Goal: Task Accomplishment & Management: Use online tool/utility

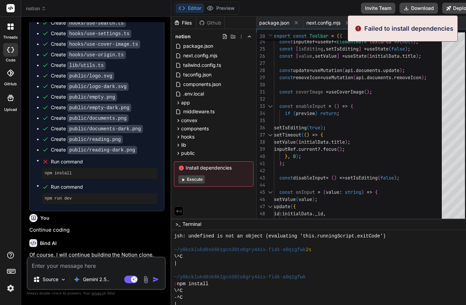
scroll to position [478, 0]
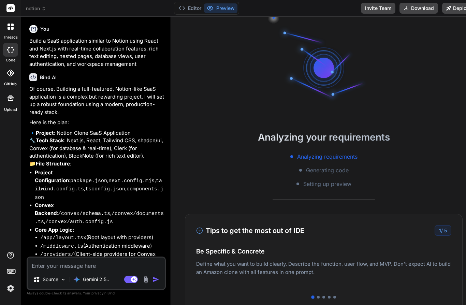
click at [84, 226] on li "Core App Logic : /app/layout.tsx (Root layout with providers) /middleware.ts (A…" at bounding box center [100, 246] width 130 height 41
click at [49, 283] on p "Source" at bounding box center [51, 279] width 16 height 7
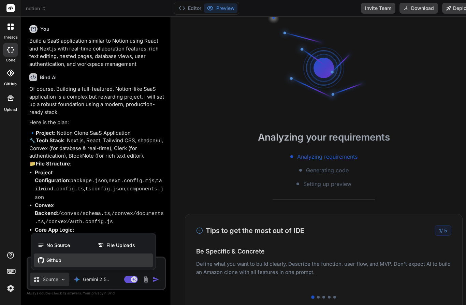
click at [46, 267] on div "Github" at bounding box center [93, 261] width 119 height 14
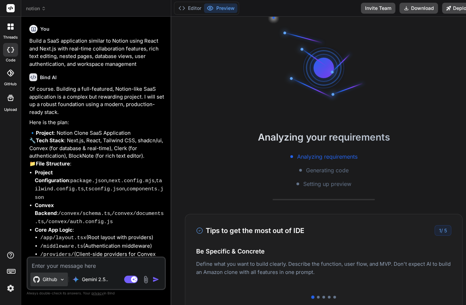
click at [46, 283] on p "Github" at bounding box center [50, 279] width 15 height 7
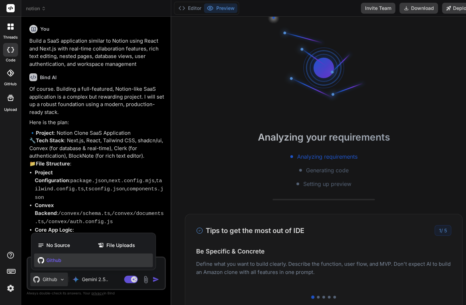
click at [42, 264] on icon at bounding box center [41, 260] width 7 height 7
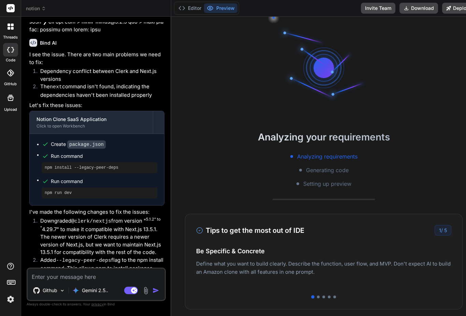
click at [11, 52] on icon at bounding box center [10, 49] width 7 height 5
click at [8, 54] on div at bounding box center [10, 50] width 15 height 14
click at [8, 74] on icon at bounding box center [10, 73] width 7 height 7
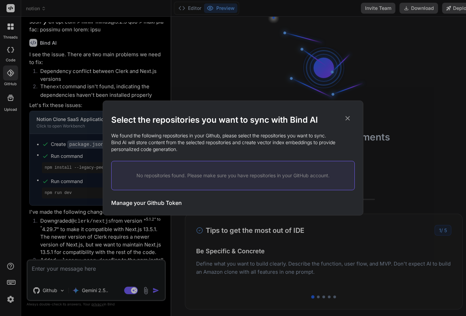
type textarea "x"
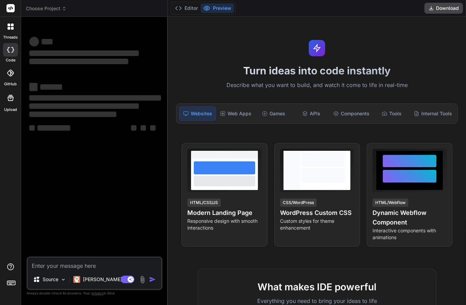
scroll to position [30, 0]
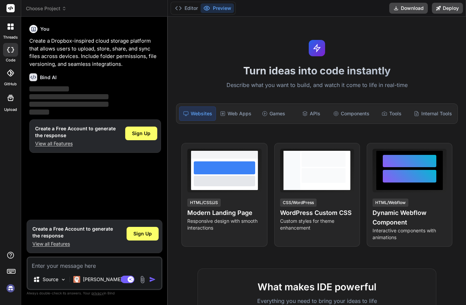
click at [6, 55] on div at bounding box center [10, 50] width 15 height 14
type textarea "x"
click at [8, 28] on icon at bounding box center [9, 28] width 3 height 3
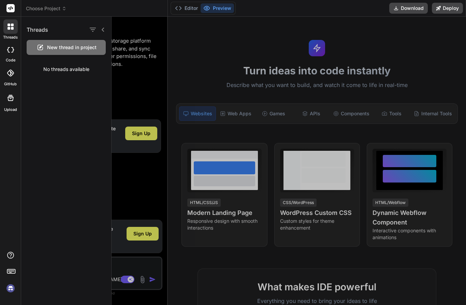
click at [9, 27] on icon at bounding box center [9, 28] width 3 height 3
click at [45, 5] on span "Choose Project" at bounding box center [46, 8] width 41 height 7
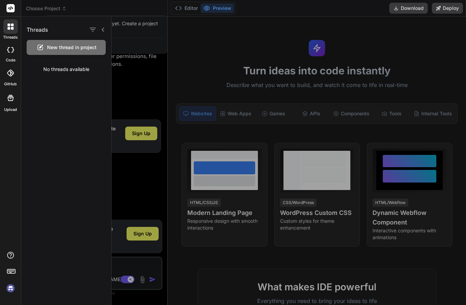
click at [34, 8] on div at bounding box center [233, 152] width 466 height 305
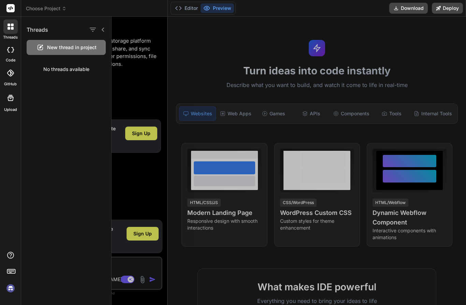
click at [42, 9] on span "Choose Project" at bounding box center [46, 8] width 41 height 7
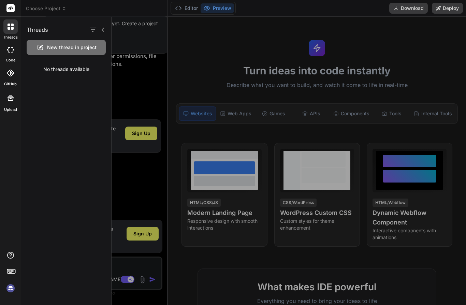
click at [39, 8] on div at bounding box center [233, 152] width 466 height 305
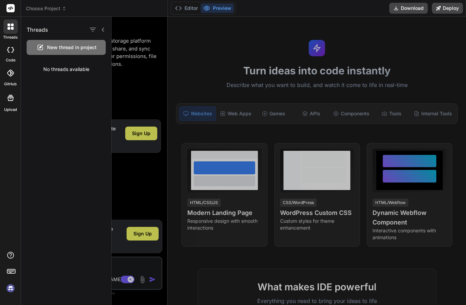
click at [101, 34] on div at bounding box center [97, 30] width 18 height 10
click at [104, 30] on icon at bounding box center [102, 29] width 5 height 5
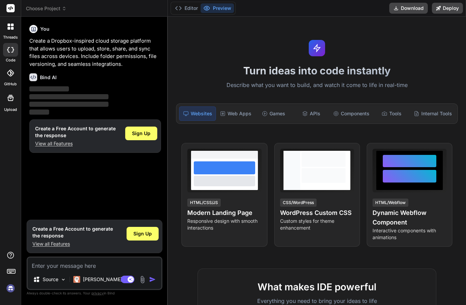
click at [45, 145] on p "View all Features" at bounding box center [75, 143] width 81 height 7
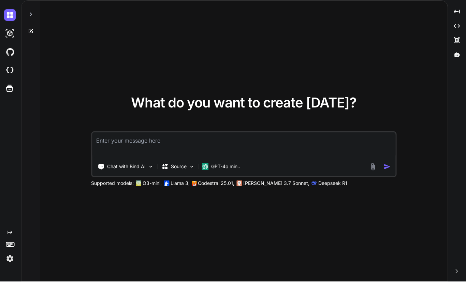
scroll to position [30, 0]
click at [174, 187] on p "Source" at bounding box center [179, 190] width 16 height 7
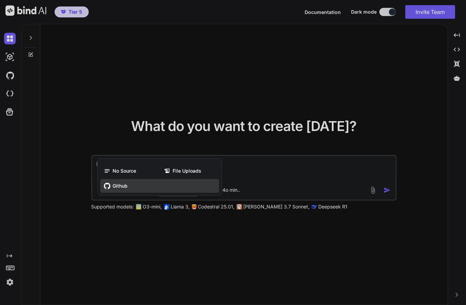
click at [111, 183] on icon at bounding box center [107, 186] width 7 height 7
type textarea "x"
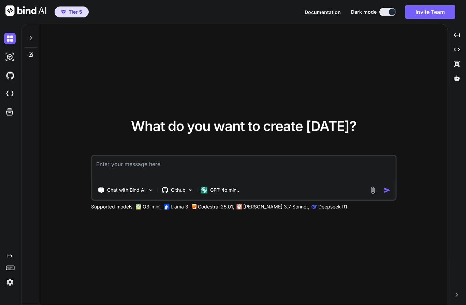
click at [109, 156] on textarea at bounding box center [243, 168] width 303 height 25
type textarea "C"
type textarea "x"
type textarea "Cr"
type textarea "x"
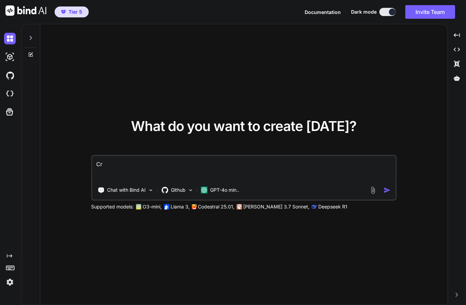
type textarea "Cre"
type textarea "x"
type textarea "Crea"
type textarea "x"
type textarea "Creat"
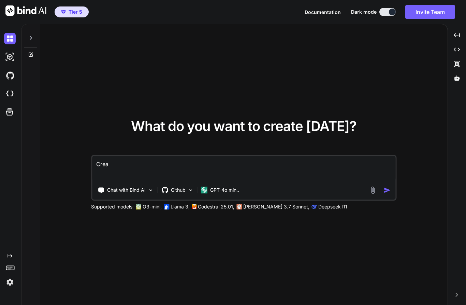
type textarea "x"
type textarea "Create"
type textarea "x"
type textarea "Create"
type textarea "x"
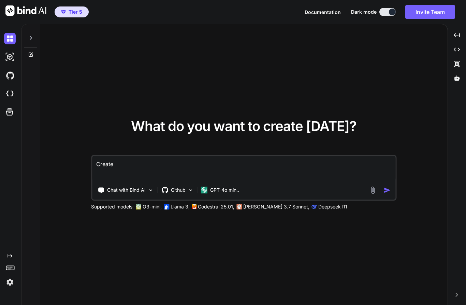
type textarea "Create a"
type textarea "x"
type textarea "Create a"
type textarea "x"
type textarea "Create a w"
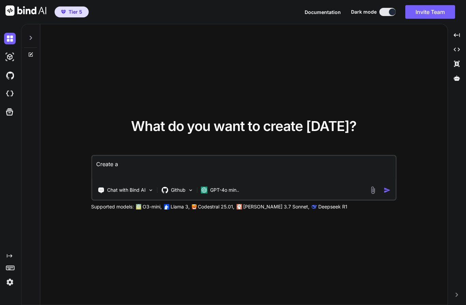
type textarea "x"
type textarea "Create a we"
type textarea "x"
type textarea "Create a web"
type textarea "x"
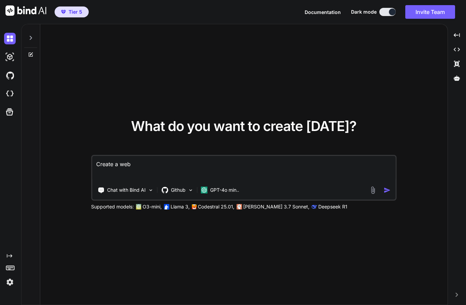
type textarea "Create a webs"
type textarea "x"
type textarea "Create a websi"
type textarea "x"
type textarea "Create a websit"
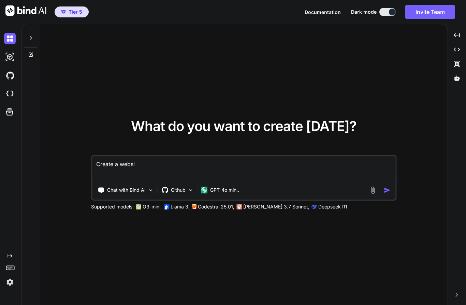
type textarea "x"
type textarea "Create a website"
type textarea "x"
type textarea "Create a website"
type textarea "x"
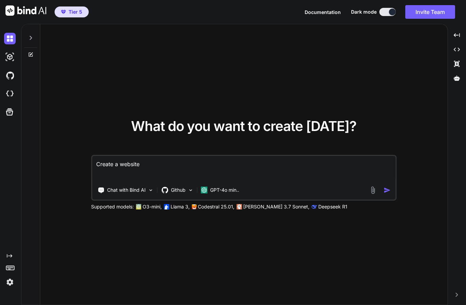
type textarea "Create a website s"
type textarea "x"
type textarea "Create a website"
type textarea "x"
type textarea "Create a website t"
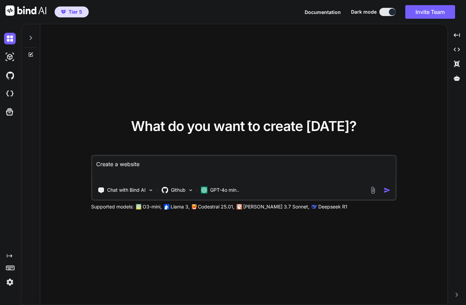
type textarea "x"
type textarea "Create a website th"
type textarea "x"
type textarea "Create a website tha"
type textarea "x"
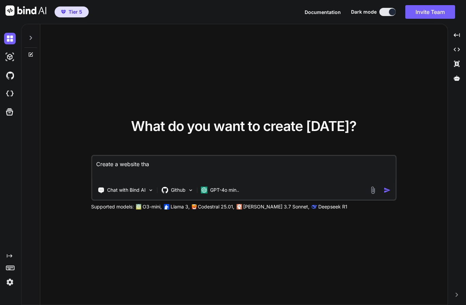
type textarea "Create a website that"
type textarea "x"
type textarea "Create a website that"
type textarea "x"
type textarea "Create a website that s"
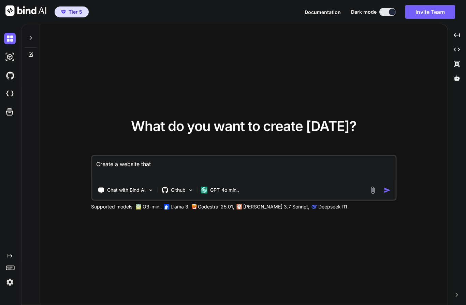
type textarea "x"
type textarea "Create a website that sh"
type textarea "x"
type textarea "Create a website that sho"
type textarea "x"
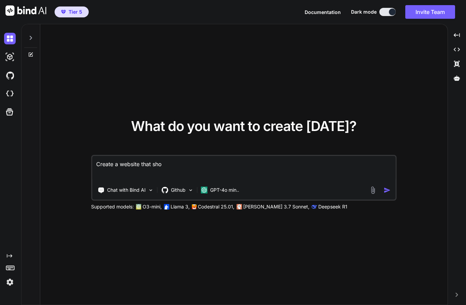
type textarea "Create a website that show"
type textarea "x"
type textarea "Create a website that showc"
type textarea "x"
type textarea "Create a website that showca"
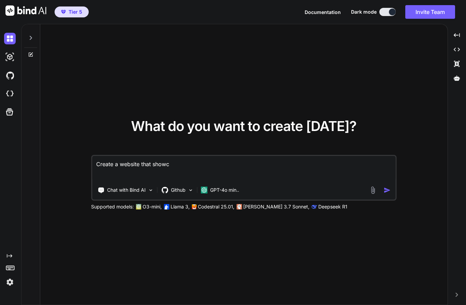
type textarea "x"
type textarea "Create a website that showcas"
type textarea "x"
type textarea "Create a website that showcase"
type textarea "x"
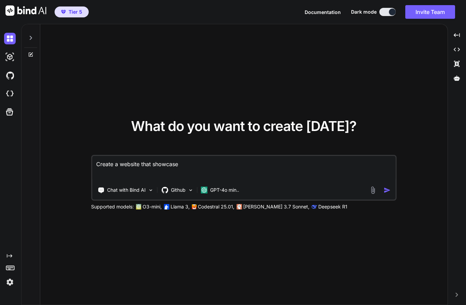
type textarea "Create a website that showcases"
type textarea "x"
type textarea "Create a website that showcases"
type textarea "x"
type textarea "Create a website that showcases k"
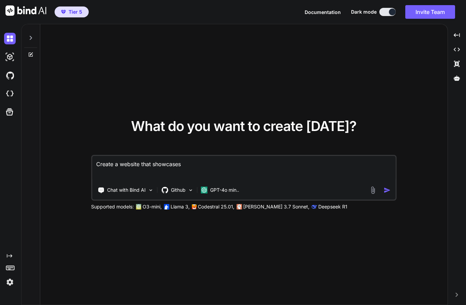
type textarea "x"
type textarea "Create a website that showcases ki"
type textarea "x"
type textarea "Create a website that showcases kid"
type textarea "x"
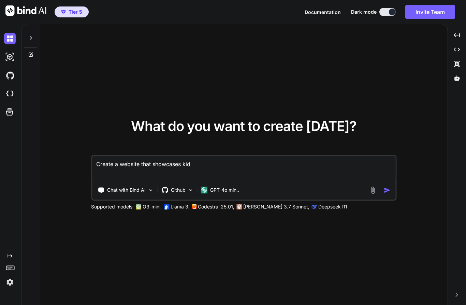
type textarea "Create a website that showcases kids"
type textarea "x"
type textarea "Create a website that showcases kids"
type textarea "x"
type textarea "Create a website that showcases kids g"
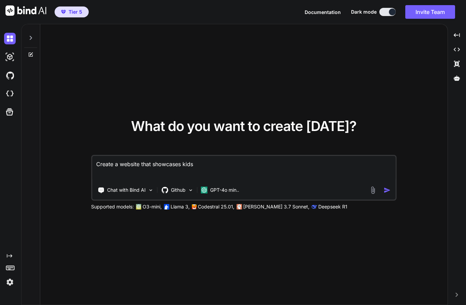
type textarea "x"
type textarea "Create a website that showcases kids go"
type textarea "x"
type textarea "Create a website that showcases kids gol"
type textarea "x"
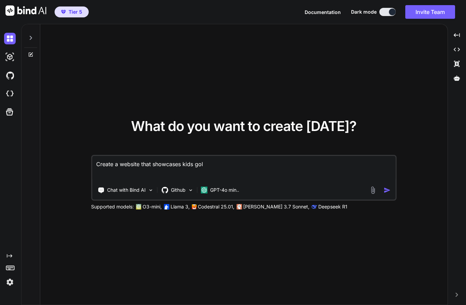
type textarea "Create a website that showcases kids golf"
type textarea "x"
type textarea "Create a website that showcases kids golf"
type textarea "x"
type textarea "Create a website that showcases kids golf a"
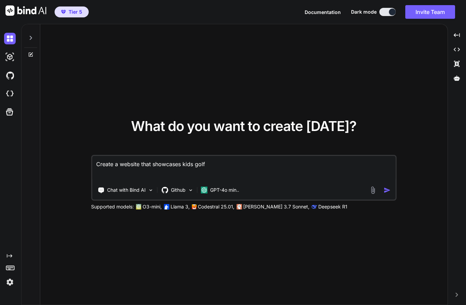
type textarea "x"
type textarea "Create a website that showcases kids golf ap"
type textarea "x"
type textarea "Create a website that showcases kids golf apa"
type textarea "x"
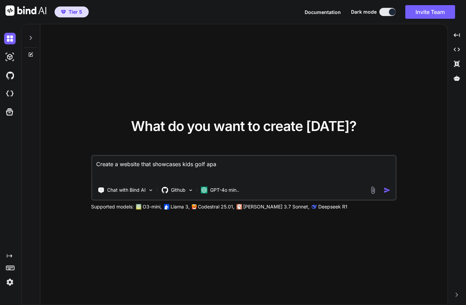
type textarea "Create a website that showcases kids golf ap"
type textarea "x"
type textarea "Create a website that showcases kids golf app"
type textarea "x"
type textarea "Create a website that showcases kids golf appa"
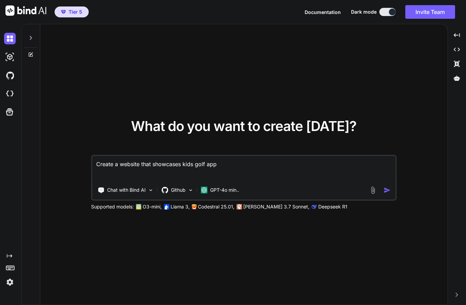
type textarea "x"
type textarea "Create a website that showcases kids golf appar"
type textarea "x"
type textarea "Create a website that showcases kids golf appare"
type textarea "x"
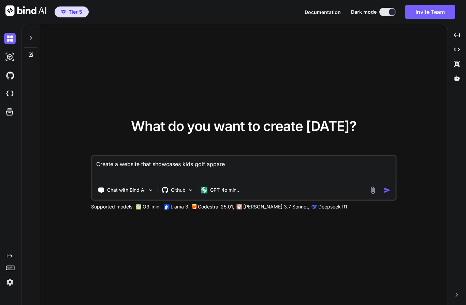
type textarea "Create a website that showcases kids golf apparel"
type textarea "x"
type textarea "Create a website that showcases kids golf apparel"
click at [213, 187] on p "GPT-4o min.." at bounding box center [224, 190] width 29 height 7
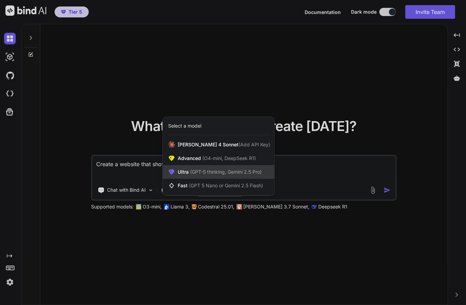
click at [177, 165] on div "Ultra (GPT-5 thinking, Gemini 2.5 Pro)" at bounding box center [219, 172] width 112 height 14
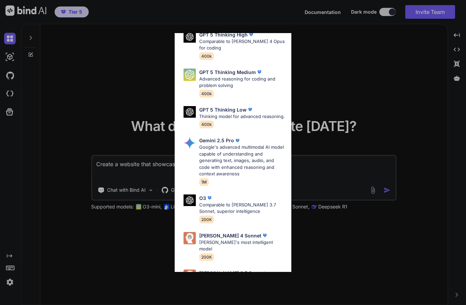
scroll to position [74, 0]
click at [196, 270] on img at bounding box center [190, 276] width 12 height 12
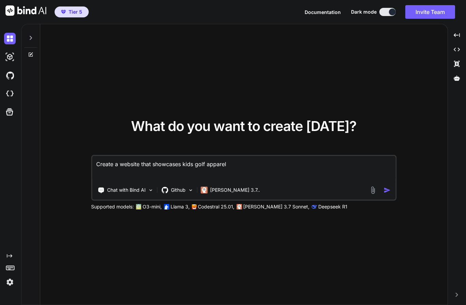
click at [389, 187] on img "button" at bounding box center [387, 190] width 7 height 7
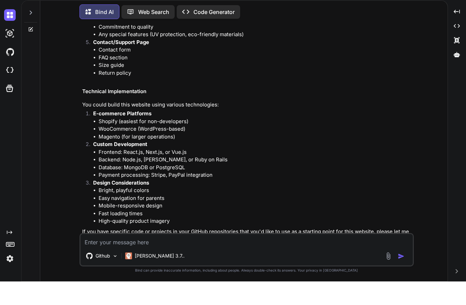
scroll to position [230, 0]
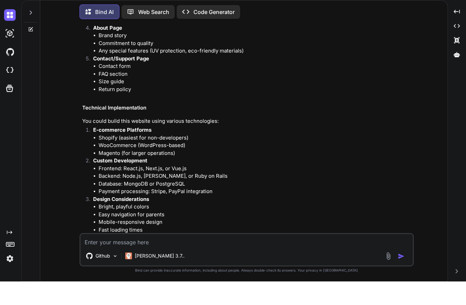
click at [94, 289] on p "Open in Editor" at bounding box center [104, 292] width 32 height 7
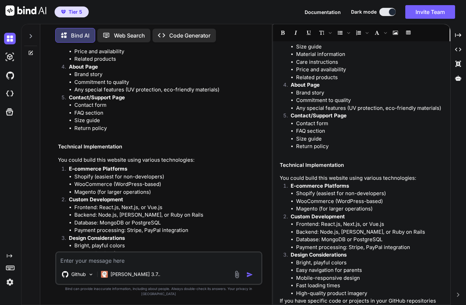
scroll to position [167, 0]
click at [176, 31] on p "Code Generator" at bounding box center [189, 35] width 41 height 8
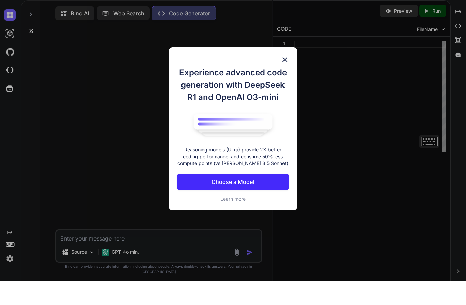
click at [197, 197] on button "Choose a Model" at bounding box center [233, 205] width 112 height 16
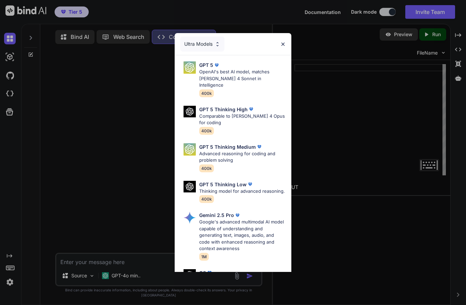
click at [193, 41] on div "Ultra Models" at bounding box center [202, 44] width 44 height 15
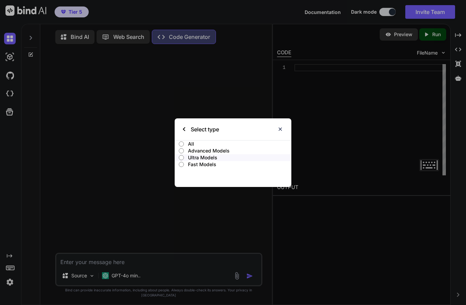
click at [182, 144] on input "All" at bounding box center [181, 143] width 5 height 5
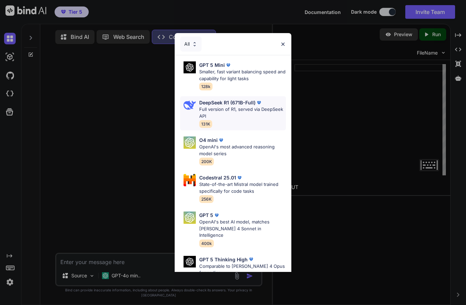
click at [191, 105] on img at bounding box center [190, 105] width 12 height 12
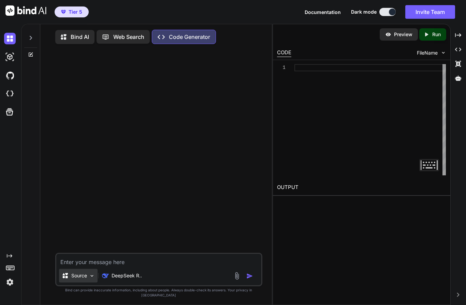
click at [71, 279] on p "Source" at bounding box center [79, 275] width 16 height 7
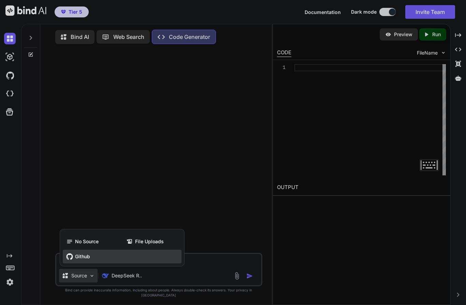
click at [75, 260] on span "Github" at bounding box center [82, 256] width 15 height 7
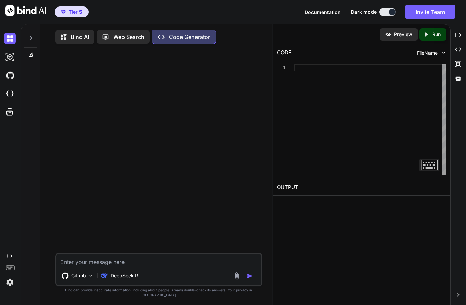
click at [72, 266] on textarea at bounding box center [158, 260] width 205 height 12
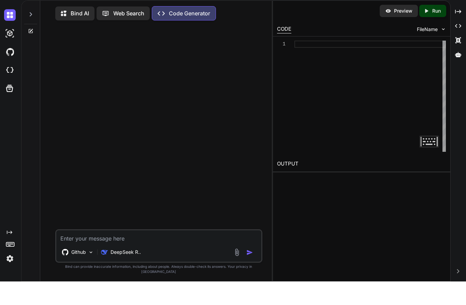
type textarea "x"
type textarea "C"
type textarea "x"
type textarea "Cf"
type textarea "x"
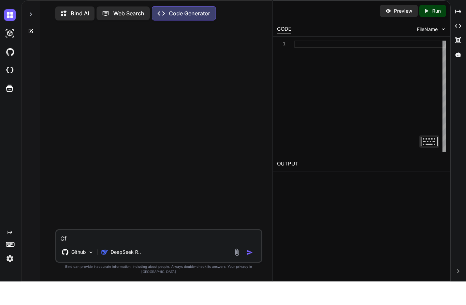
type textarea "C"
type textarea "x"
type textarea "Cr"
type textarea "x"
type textarea "Cre"
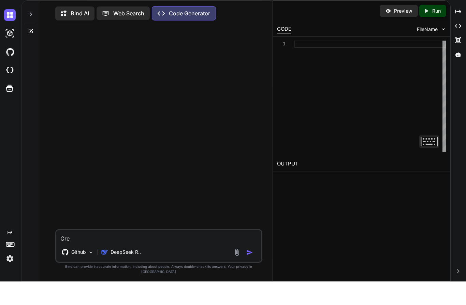
type textarea "x"
type textarea "Crea"
type textarea "x"
type textarea "Creat"
type textarea "x"
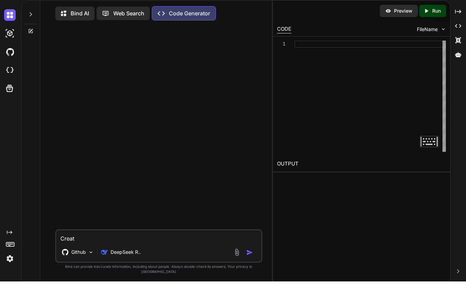
type textarea "Create"
type textarea "x"
type textarea "Create"
type textarea "x"
type textarea "Create a"
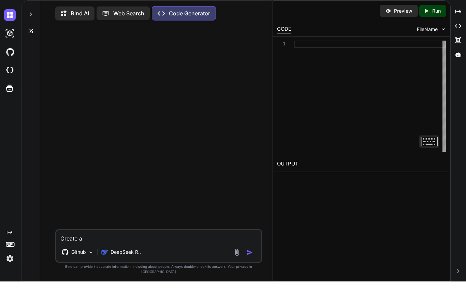
type textarea "x"
type textarea "Create a"
type textarea "x"
type textarea "Create a k"
type textarea "x"
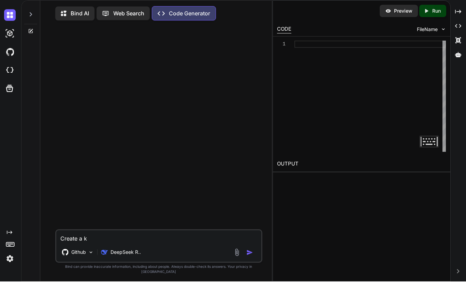
type textarea "Create a ki"
type textarea "x"
type textarea "Create a kid"
type textarea "x"
type textarea "Create a kids"
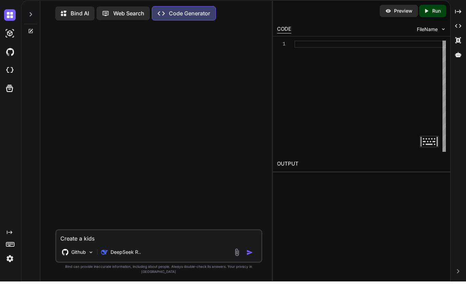
type textarea "x"
type textarea "Create a kids"
type textarea "x"
type textarea "Create a kids a"
type textarea "x"
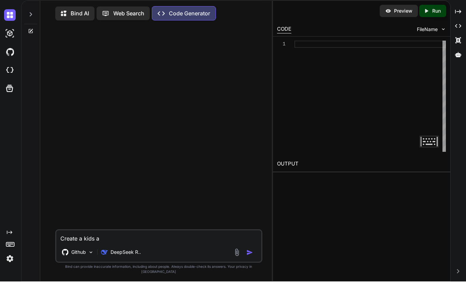
type textarea "Create a kids ap"
type textarea "x"
type textarea "Create a kids app"
type textarea "x"
type textarea "Create a kids appa"
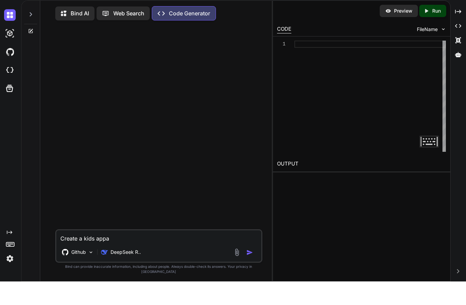
type textarea "x"
type textarea "Create a kids appar"
type textarea "x"
type textarea "Create a kids appare"
type textarea "x"
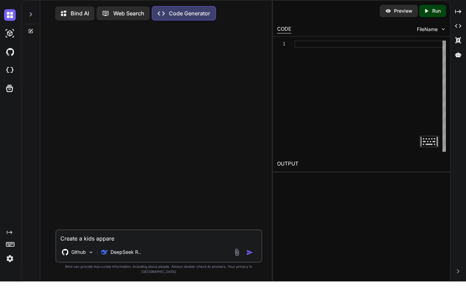
type textarea "Create a kids apparel"
type textarea "x"
type textarea "Create a kids apparel"
type textarea "x"
type textarea "Create a kids apparel w"
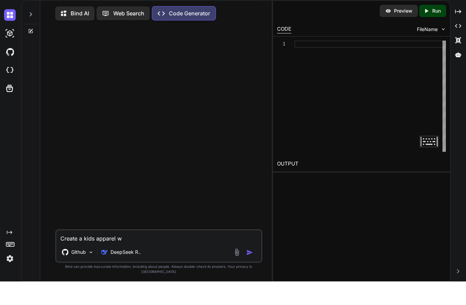
type textarea "x"
type textarea "Create a kids apparel we"
type textarea "x"
type textarea "Create a kids apparel web"
type textarea "x"
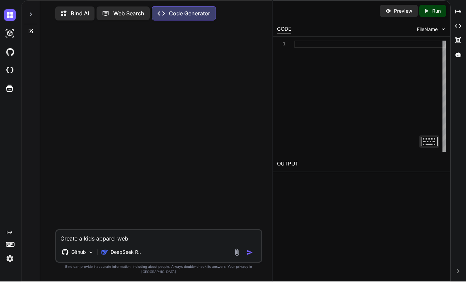
type textarea "Create a kids apparel webs"
type textarea "x"
type textarea "Create a kids apparel websi"
type textarea "x"
type textarea "Create a kids apparel websit"
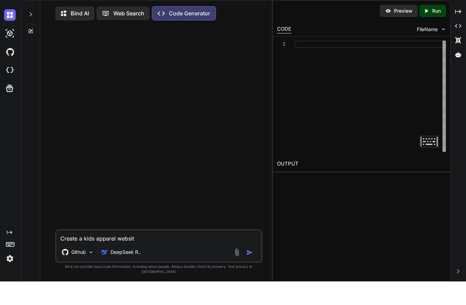
type textarea "x"
type textarea "Create a kids apparel website"
type textarea "x"
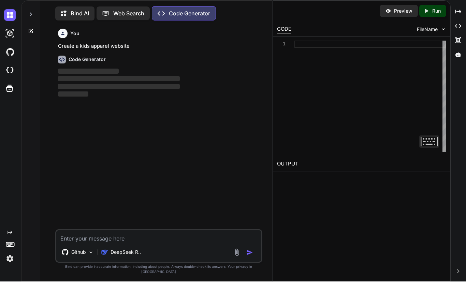
scroll to position [1, 0]
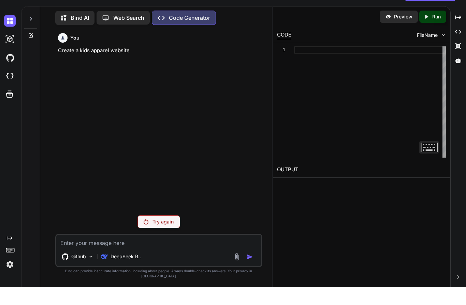
click at [146, 237] on img at bounding box center [146, 239] width 5 height 5
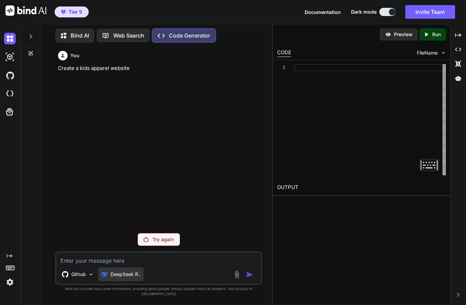
click at [121, 278] on p "DeepSeek R.." at bounding box center [126, 274] width 30 height 7
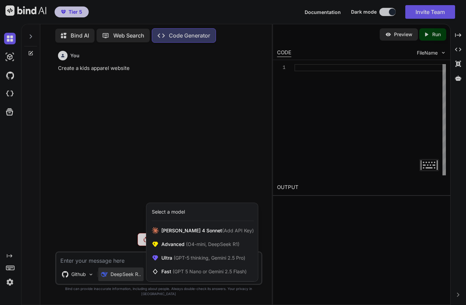
click at [110, 281] on div at bounding box center [233, 152] width 466 height 305
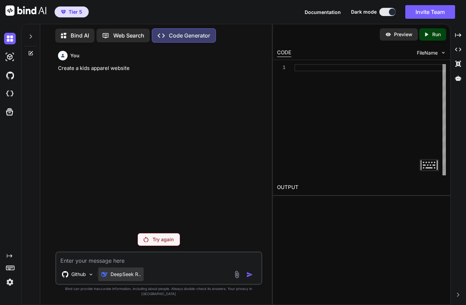
click at [127, 277] on p "DeepSeek R.." at bounding box center [126, 274] width 30 height 7
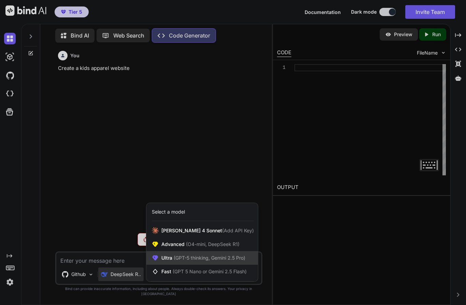
click at [163, 261] on span "Ultra (GPT-5 thinking, Gemini 2.5 Pro)" at bounding box center [203, 258] width 84 height 7
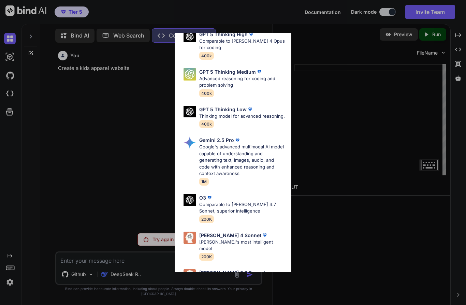
scroll to position [74, 0]
click at [195, 270] on img at bounding box center [190, 276] width 12 height 12
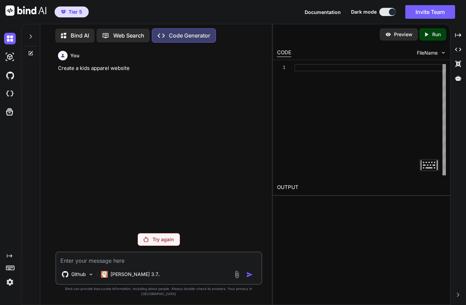
click at [75, 264] on textarea at bounding box center [158, 259] width 205 height 12
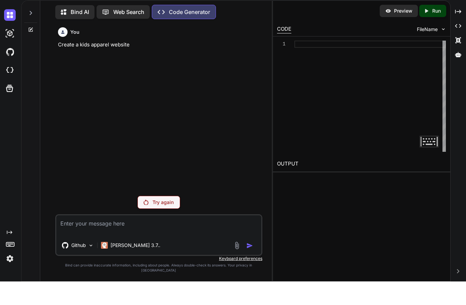
type textarea "x"
type textarea "C"
type textarea "x"
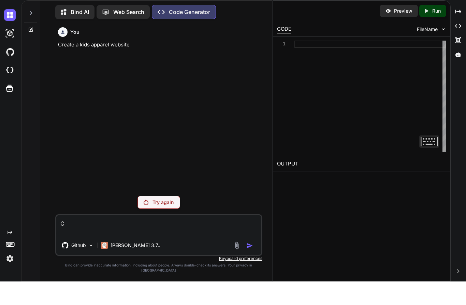
type textarea "Cr"
type textarea "x"
type textarea "Cre"
type textarea "x"
type textarea "Crea"
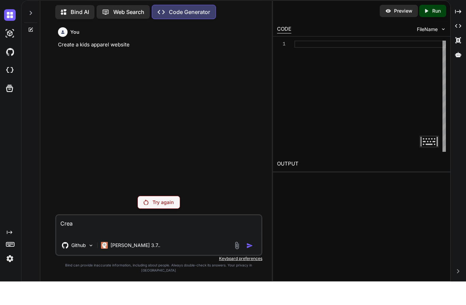
type textarea "x"
type textarea "Creat"
type textarea "x"
type textarea "Create"
type textarea "x"
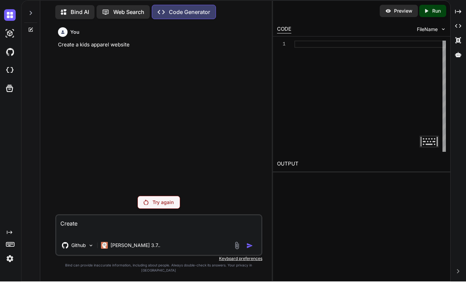
type textarea "Create"
type textarea "x"
type textarea "Create a"
type textarea "x"
type textarea "Create a"
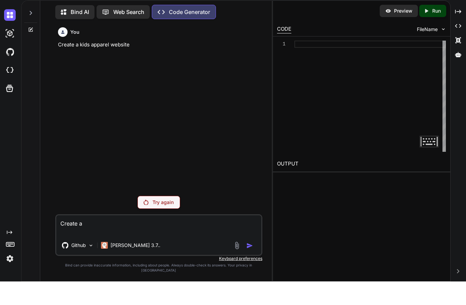
type textarea "x"
type textarea "Create a k"
type textarea "x"
type textarea "Create a ki"
type textarea "x"
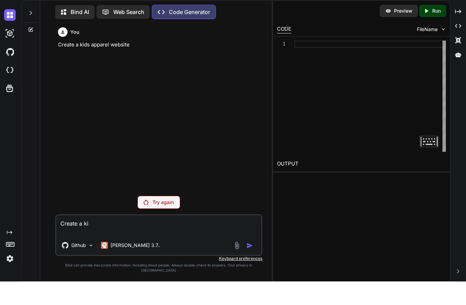
type textarea "Create a kid"
type textarea "x"
type textarea "Create a kids"
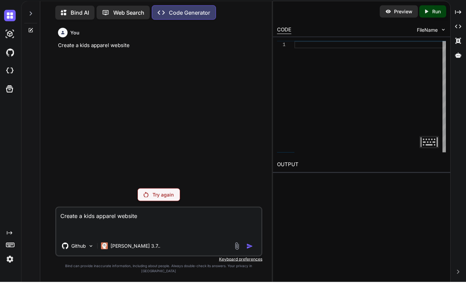
click at [256, 262] on div "Github Claude 3.7.." at bounding box center [158, 270] width 205 height 16
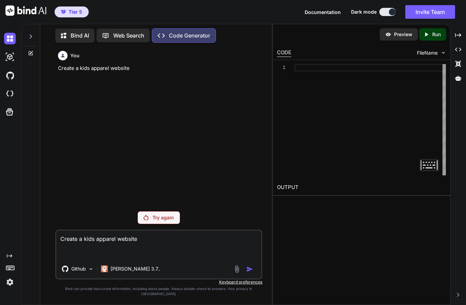
click at [144, 259] on textarea "Create a kids apparel website" at bounding box center [158, 245] width 205 height 29
click at [65, 254] on textarea "Create a kids apparel website \" at bounding box center [158, 245] width 205 height 29
click at [60, 249] on textarea "Create a kids apparel website" at bounding box center [158, 245] width 205 height 29
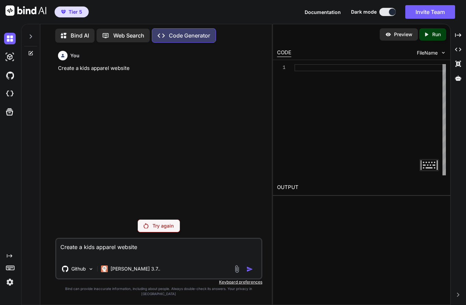
click at [71, 31] on p "Bind AI" at bounding box center [80, 35] width 18 height 8
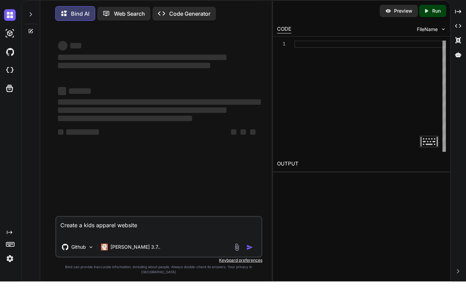
scroll to position [2, 0]
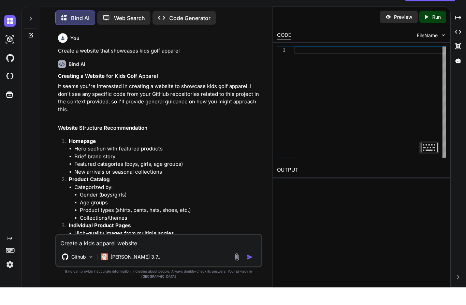
click at [250, 271] on img "button" at bounding box center [249, 274] width 7 height 7
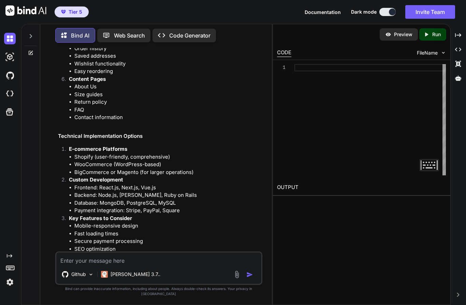
scroll to position [810, 0]
click at [72, 265] on textarea at bounding box center [158, 259] width 205 height 12
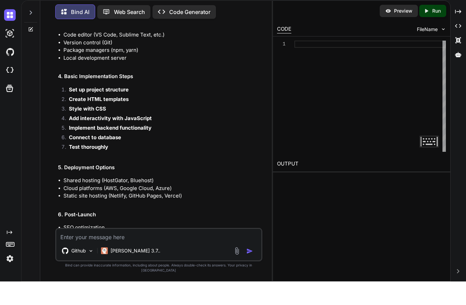
scroll to position [1534, 0]
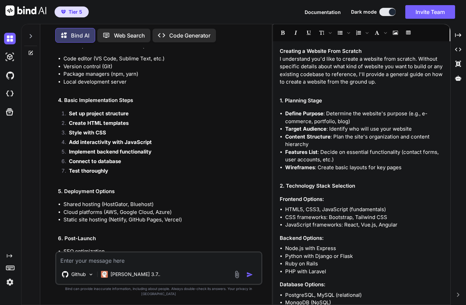
click at [87, 264] on textarea at bounding box center [158, 259] width 205 height 12
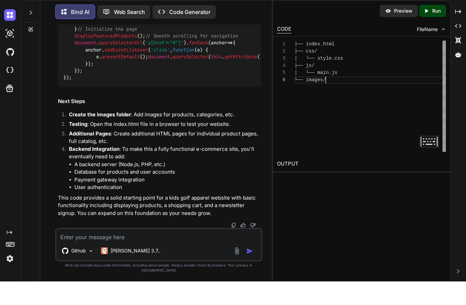
scroll to position [36, 0]
click at [296, 180] on h2 "OUTPUT" at bounding box center [361, 188] width 177 height 16
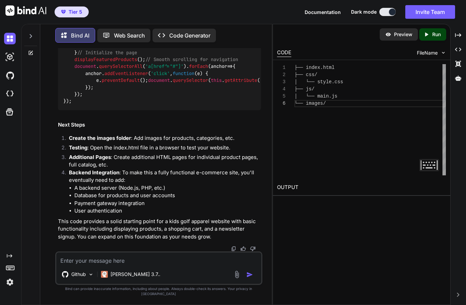
click at [404, 31] on p "Preview" at bounding box center [403, 34] width 18 height 7
click at [428, 49] on span "FileName" at bounding box center [427, 52] width 21 height 7
click at [430, 49] on span "FileName" at bounding box center [427, 52] width 21 height 7
click at [435, 31] on p "Run" at bounding box center [436, 34] width 9 height 7
click at [436, 31] on p "Run" at bounding box center [436, 34] width 9 height 7
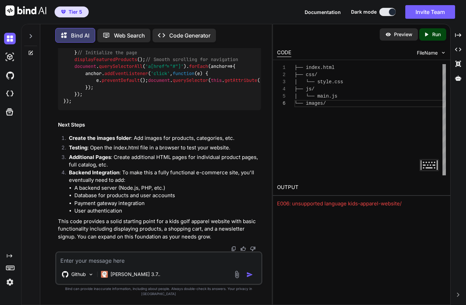
click at [397, 31] on p "Preview" at bounding box center [403, 34] width 18 height 7
click at [396, 31] on p "Preview" at bounding box center [403, 34] width 18 height 7
click at [390, 31] on img at bounding box center [388, 34] width 6 height 6
click at [459, 46] on icon "Created with Pixso." at bounding box center [458, 49] width 6 height 6
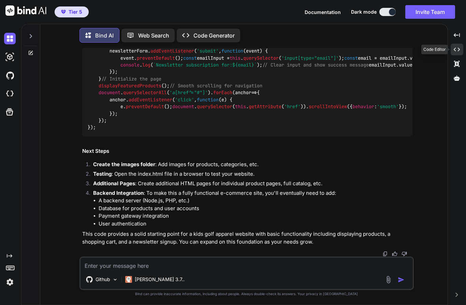
scroll to position [6146, 0]
click at [203, 29] on div "Created with Pixso. Code Generator" at bounding box center [208, 36] width 63 height 14
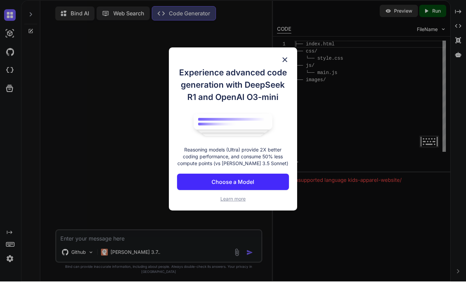
click at [193, 197] on button "Choose a Model" at bounding box center [233, 205] width 112 height 16
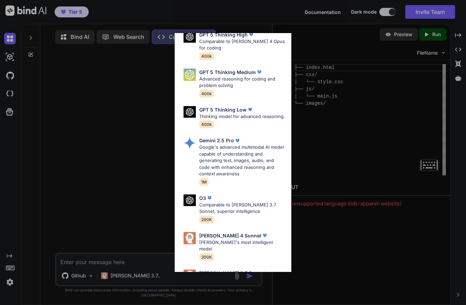
scroll to position [74, 0]
click at [193, 270] on img at bounding box center [190, 276] width 12 height 12
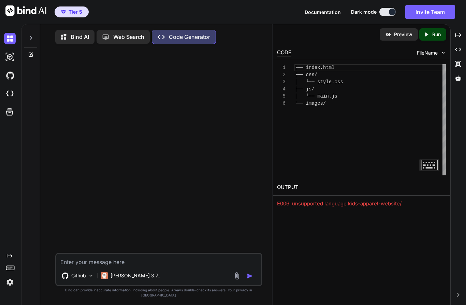
click at [73, 266] on textarea at bounding box center [158, 260] width 205 height 12
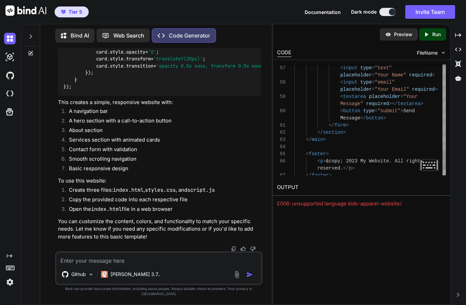
scroll to position [29, 0]
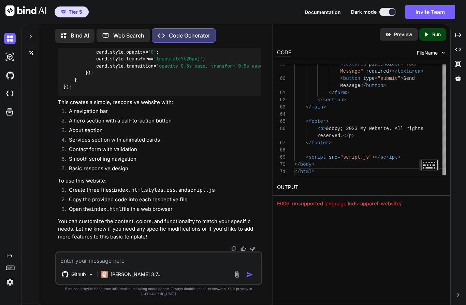
click at [401, 33] on p "Preview" at bounding box center [403, 34] width 18 height 7
click at [403, 34] on p "Preview" at bounding box center [403, 34] width 18 height 7
click at [397, 32] on p "Preview" at bounding box center [403, 34] width 18 height 7
click at [459, 31] on div "Created with Pixso." at bounding box center [459, 35] width 10 height 12
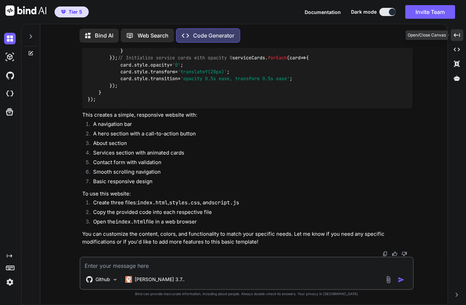
click at [457, 34] on icon "Created with Pixso." at bounding box center [457, 35] width 6 height 6
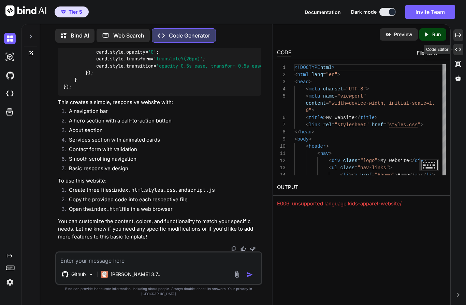
click at [458, 47] on icon "Created with Pixso." at bounding box center [458, 49] width 6 height 6
click at [438, 46] on div "Code Editor" at bounding box center [437, 50] width 27 height 10
click at [459, 60] on div "Created with Pixso." at bounding box center [459, 64] width 10 height 12
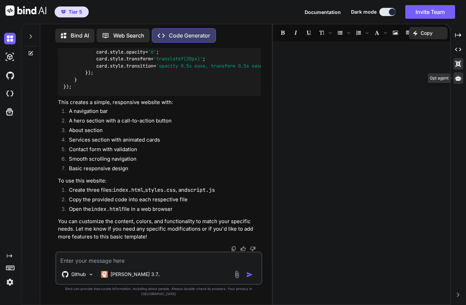
click at [463, 75] on div at bounding box center [459, 78] width 10 height 12
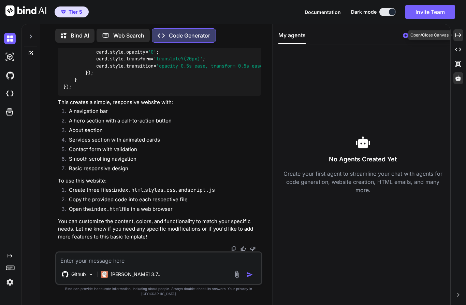
click at [459, 34] on icon "Created with Pixso." at bounding box center [458, 35] width 6 height 6
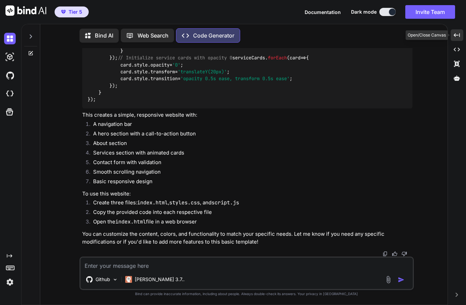
scroll to position [2594, 0]
click at [6, 67] on div at bounding box center [11, 75] width 14 height 18
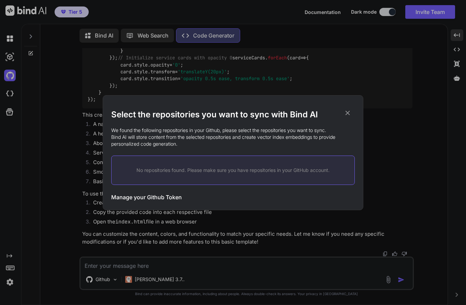
click at [355, 106] on div "Select the repositories you want to sync with Bind AI We found the following re…" at bounding box center [233, 153] width 244 height 114
click at [349, 111] on icon at bounding box center [348, 113] width 8 height 8
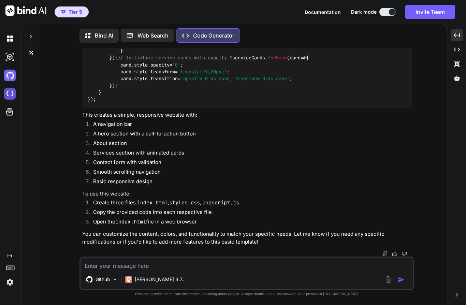
click at [15, 98] on img at bounding box center [10, 94] width 12 height 12
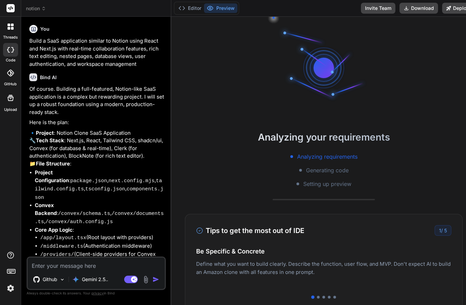
click at [5, 19] on div at bounding box center [10, 26] width 14 height 14
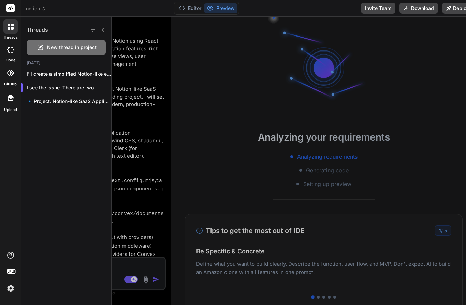
click at [8, 24] on icon at bounding box center [11, 27] width 6 height 6
click at [4, 19] on div at bounding box center [10, 26] width 14 height 14
click at [9, 27] on icon at bounding box center [9, 28] width 3 height 3
click at [8, 43] on div at bounding box center [10, 50] width 15 height 14
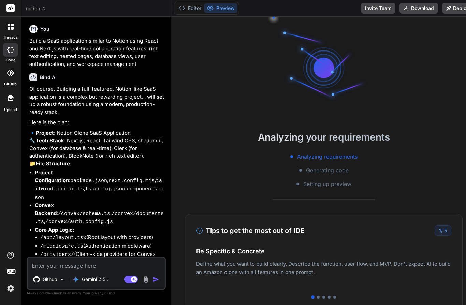
click at [9, 51] on icon at bounding box center [10, 49] width 7 height 5
click at [4, 71] on div at bounding box center [10, 73] width 15 height 15
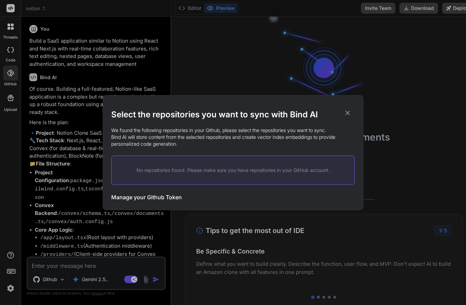
click at [130, 216] on div "Select the repositories you want to sync with Bind AI We found the following re…" at bounding box center [233, 152] width 466 height 305
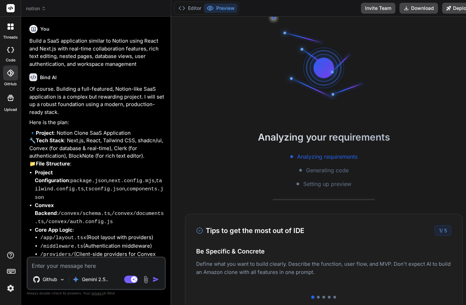
click at [8, 98] on icon at bounding box center [10, 98] width 8 height 8
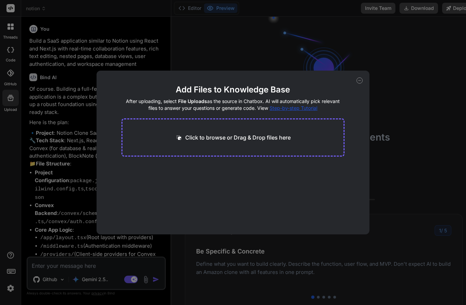
click at [9, 79] on div "Add Files to Knowledge Base After uploading, select File Uploads as the source …" at bounding box center [233, 152] width 466 height 305
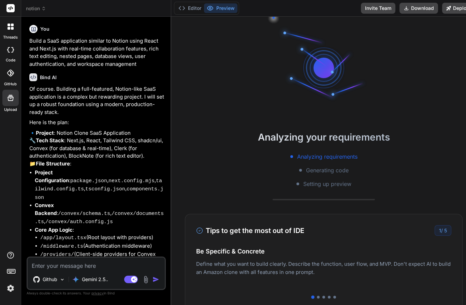
click at [10, 27] on icon at bounding box center [11, 27] width 6 height 6
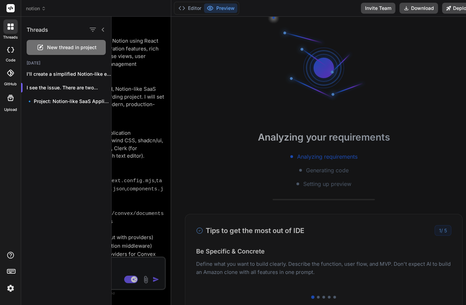
click at [8, 33] on div at bounding box center [10, 26] width 14 height 14
click at [10, 29] on icon at bounding box center [9, 28] width 3 height 3
click at [12, 162] on div "threads code GitHub Upload" at bounding box center [10, 152] width 21 height 305
click at [147, 159] on div at bounding box center [289, 161] width 355 height 288
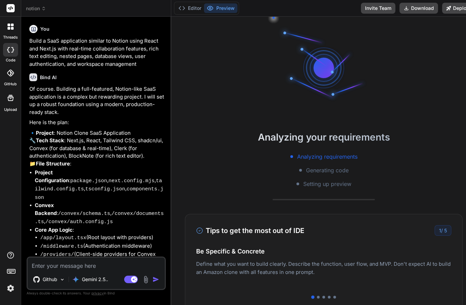
scroll to position [0, 0]
click at [191, 8] on button "Editor" at bounding box center [190, 8] width 28 height 10
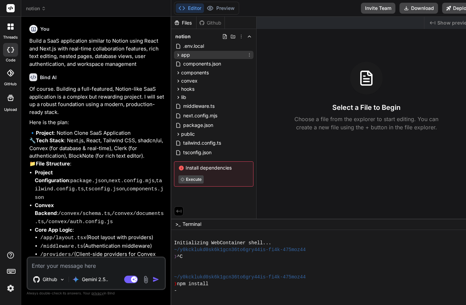
click at [178, 55] on icon at bounding box center [179, 55] width 2 height 3
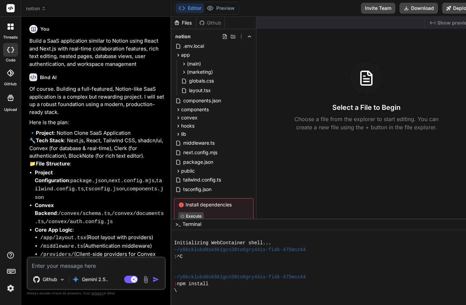
click at [206, 25] on div "Github" at bounding box center [211, 22] width 28 height 7
click at [206, 20] on div "Github" at bounding box center [211, 22] width 28 height 7
click at [448, 23] on span "Show preview" at bounding box center [454, 22] width 33 height 7
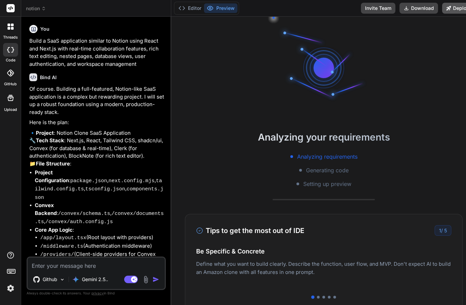
click at [448, 8] on button "Deploy" at bounding box center [457, 8] width 31 height 11
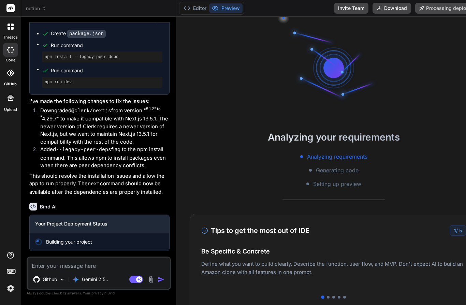
scroll to position [2400, 0]
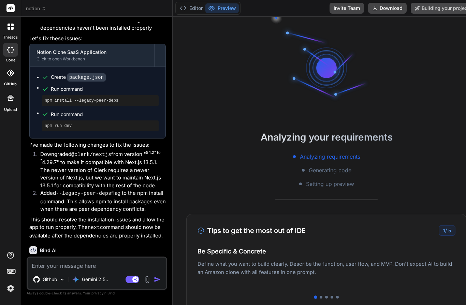
type textarea "x"
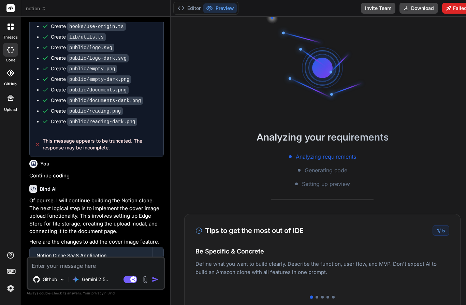
scroll to position [1365, 0]
click at [8, 24] on icon at bounding box center [9, 25] width 3 height 3
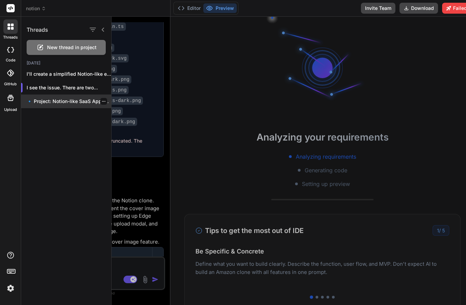
scroll to position [30, 0]
click at [11, 261] on div at bounding box center [10, 272] width 21 height 43
click at [8, 251] on div "threads code GitHub Upload" at bounding box center [10, 152] width 21 height 305
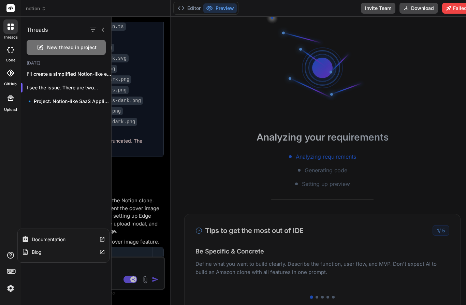
click at [36, 237] on label "Documentation" at bounding box center [49, 239] width 34 height 7
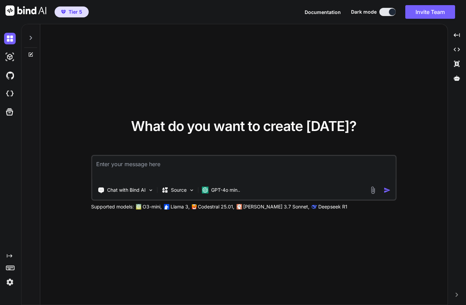
type textarea "x"
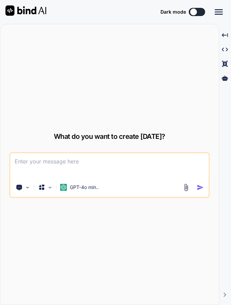
click at [193, 16] on button at bounding box center [197, 12] width 16 height 8
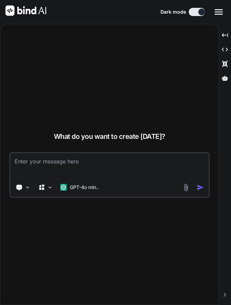
click at [216, 8] on icon "Created with Pixso." at bounding box center [219, 12] width 8 height 8
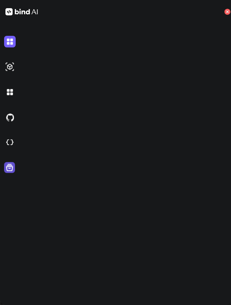
click at [12, 166] on icon at bounding box center [9, 167] width 7 height 7
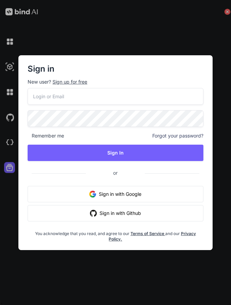
click at [202, 34] on div "Sign in New user? Sign up for free Remember me Forgot your password? Sign In or…" at bounding box center [115, 152] width 231 height 305
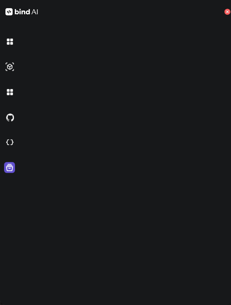
click at [13, 171] on icon at bounding box center [10, 168] width 10 height 10
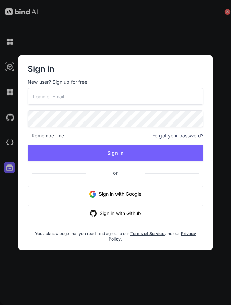
click at [130, 195] on button "Sign in with Google" at bounding box center [116, 194] width 176 height 16
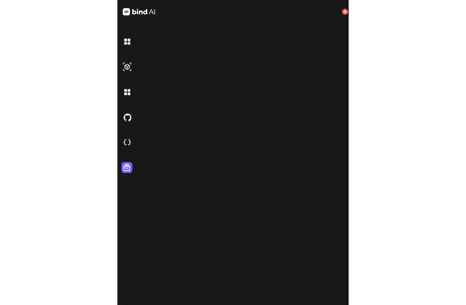
scroll to position [17, 0]
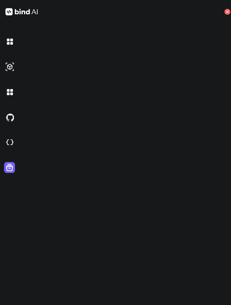
type textarea "x"
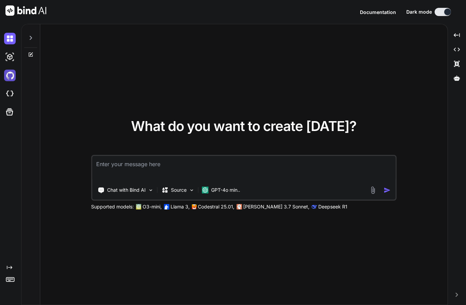
click at [11, 70] on img at bounding box center [10, 76] width 12 height 12
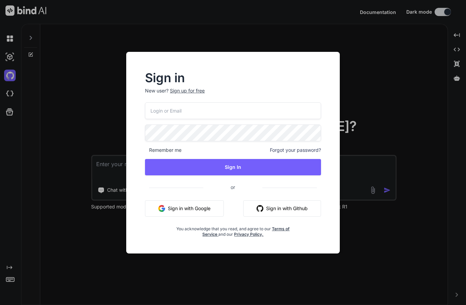
click at [198, 214] on button "Sign in with Google" at bounding box center [184, 208] width 79 height 16
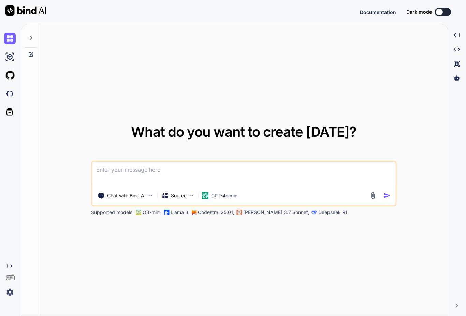
click at [446, 11] on button at bounding box center [443, 12] width 16 height 8
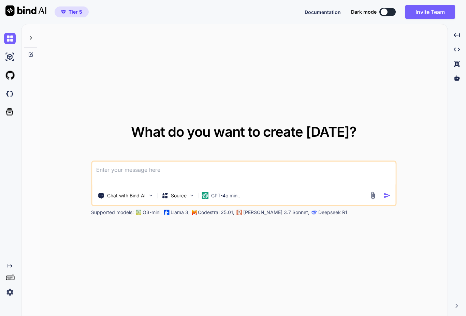
click at [382, 12] on div at bounding box center [384, 12] width 7 height 7
click at [385, 14] on div at bounding box center [384, 12] width 7 height 7
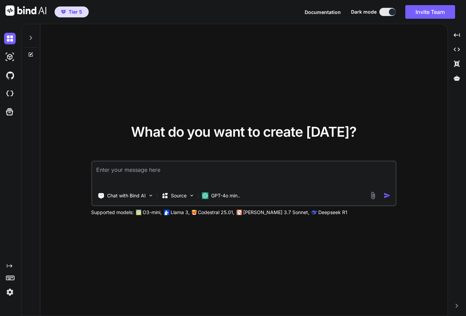
click at [388, 11] on button at bounding box center [388, 12] width 16 height 8
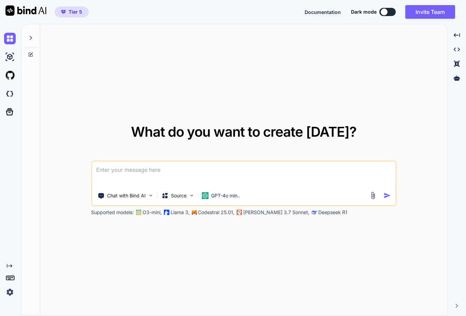
click at [386, 11] on div at bounding box center [384, 12] width 7 height 7
type textarea "x"
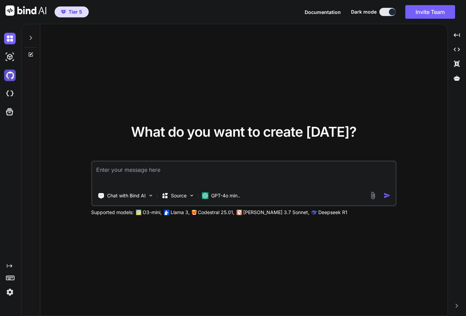
click at [9, 75] on img at bounding box center [10, 76] width 12 height 12
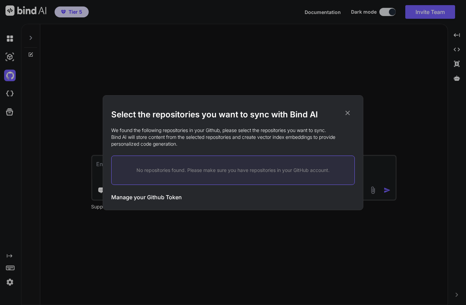
click at [133, 197] on h3 "Manage your Github Token" at bounding box center [146, 197] width 71 height 8
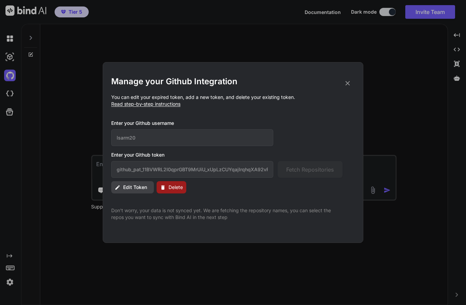
click at [127, 193] on button "Edit Token" at bounding box center [132, 187] width 43 height 12
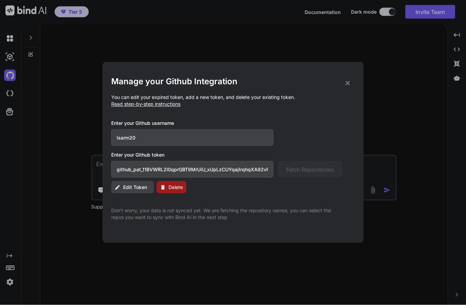
scroll to position [3, 0]
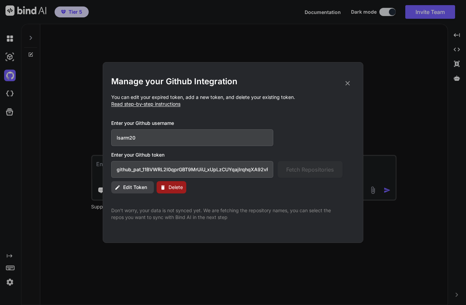
click at [117, 183] on button "Edit Token" at bounding box center [132, 187] width 43 height 12
click at [132, 185] on span "Edit Token" at bounding box center [135, 187] width 24 height 7
click at [124, 186] on span "Edit Token" at bounding box center [135, 187] width 24 height 7
click at [118, 102] on span "Read step-by-step instructions" at bounding box center [145, 104] width 69 height 6
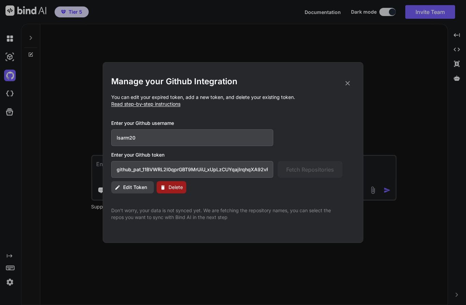
click at [126, 104] on span "Read step-by-step instructions" at bounding box center [145, 104] width 69 height 6
click at [128, 106] on span "Read step-by-step instructions" at bounding box center [145, 104] width 69 height 6
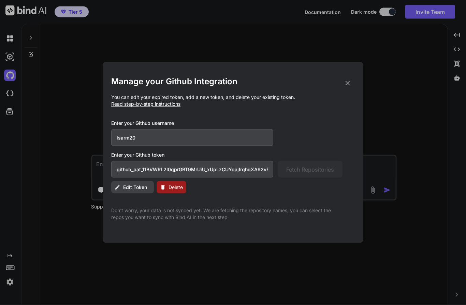
scroll to position [6, 0]
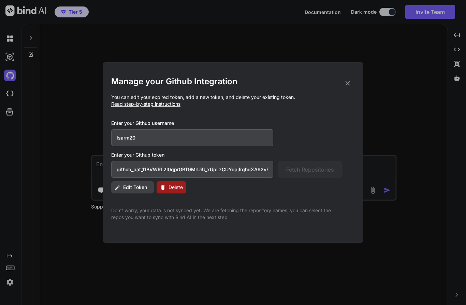
click at [176, 185] on span "Delete" at bounding box center [176, 187] width 14 height 7
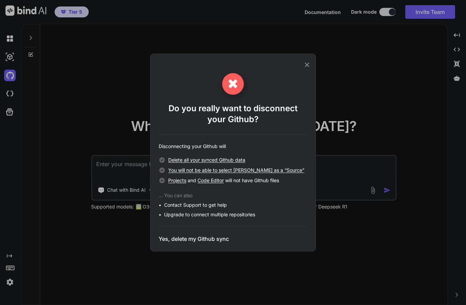
click at [176, 159] on span "Delete all your synced Github data" at bounding box center [206, 160] width 77 height 6
click at [183, 237] on h3 "Yes, delete my Github sync" at bounding box center [194, 239] width 70 height 8
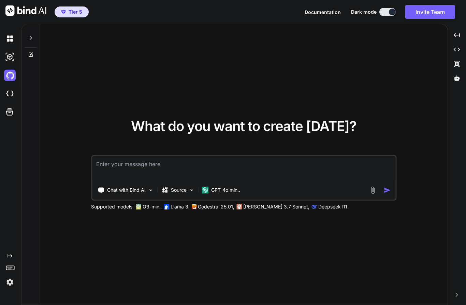
scroll to position [30, 0]
click at [170, 187] on div "Source" at bounding box center [173, 190] width 25 height 7
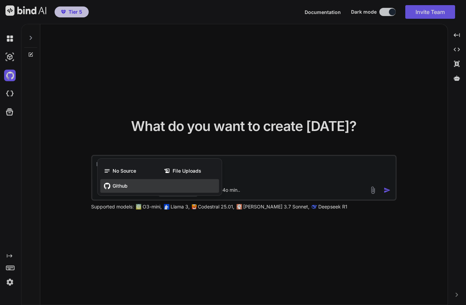
click at [114, 183] on span "Github" at bounding box center [120, 186] width 15 height 7
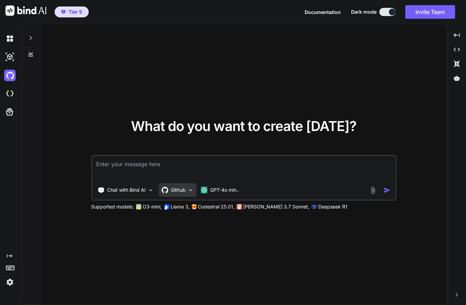
click at [173, 187] on p "Github" at bounding box center [178, 190] width 15 height 7
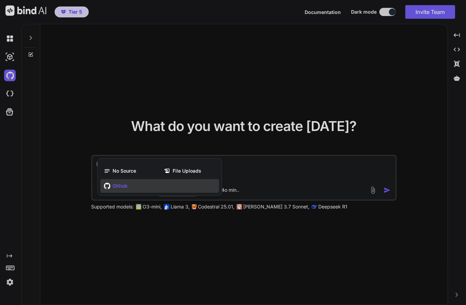
click at [29, 223] on div at bounding box center [233, 152] width 466 height 305
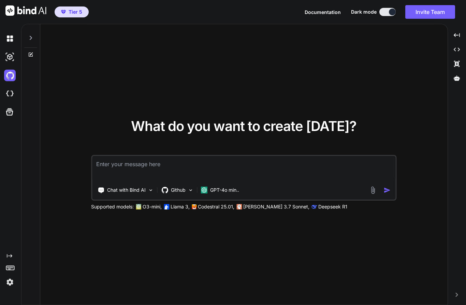
click at [9, 278] on img at bounding box center [10, 282] width 12 height 12
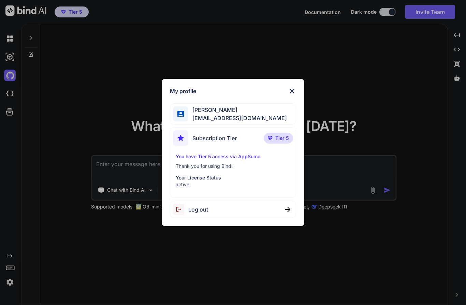
scroll to position [0, 0]
click at [35, 159] on div "My profile Leo Sar lsarm124@gmail.com Subscription Tier Tier 5 You have Tier 5 …" at bounding box center [233, 152] width 466 height 305
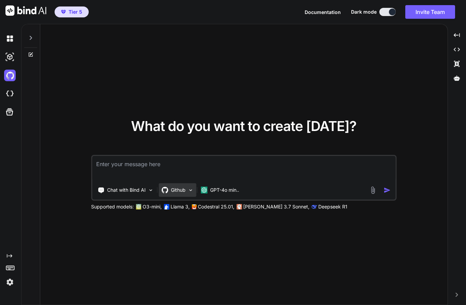
click at [180, 197] on div "Github" at bounding box center [178, 190] width 38 height 14
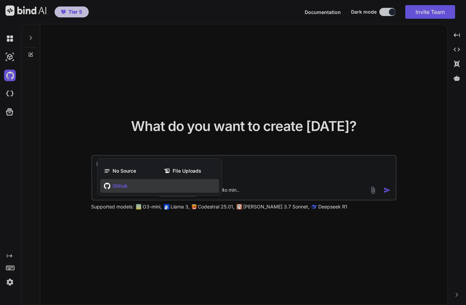
click at [112, 193] on div "Github" at bounding box center [159, 186] width 119 height 14
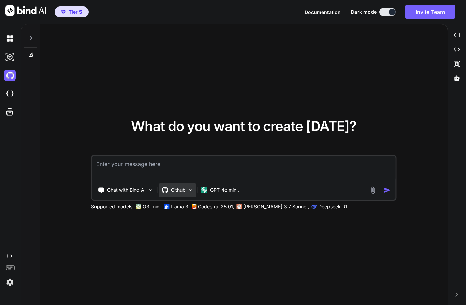
click at [172, 197] on div "Github" at bounding box center [178, 190] width 38 height 14
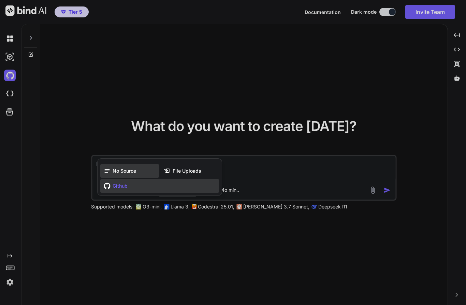
click at [109, 173] on icon at bounding box center [107, 170] width 5 height 3
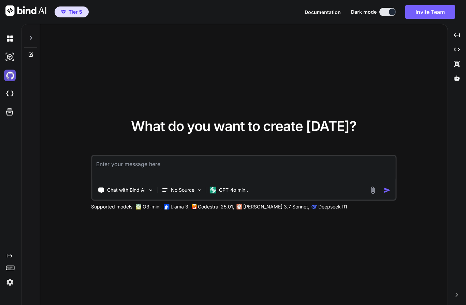
click at [8, 73] on img at bounding box center [10, 76] width 12 height 12
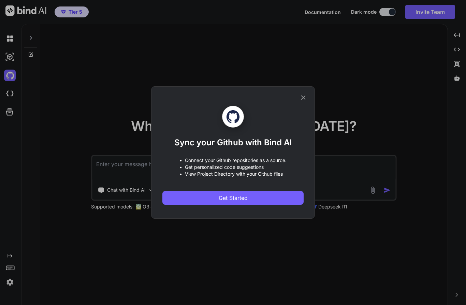
click at [309, 94] on div "Sync your Github with Bind AI • Connect your Github repositories as a source. •…" at bounding box center [233, 152] width 164 height 132
click at [267, 200] on button "Get Started" at bounding box center [232, 198] width 141 height 14
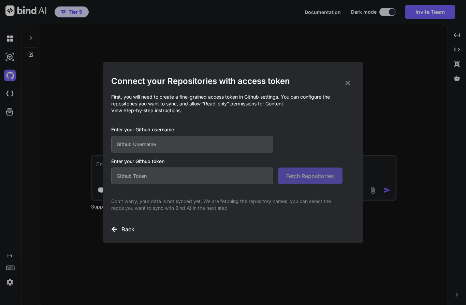
click at [128, 141] on input "text" at bounding box center [192, 144] width 162 height 17
type input "L"
type input "lsarm20"
click at [131, 180] on input "text" at bounding box center [192, 176] width 162 height 17
paste input "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"
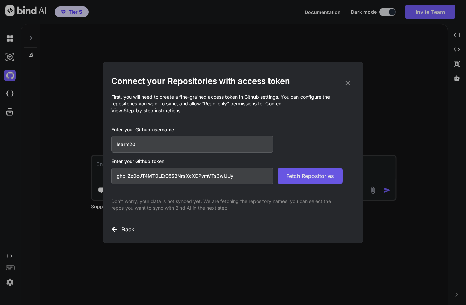
type input "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"
click at [322, 181] on button "Fetch Repositories" at bounding box center [310, 176] width 65 height 17
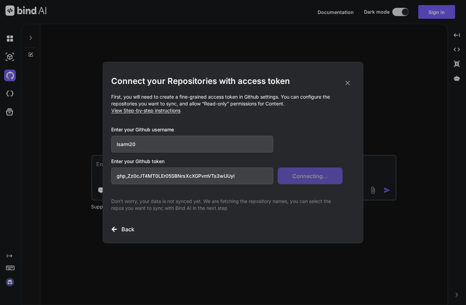
click at [345, 78] on h2 "Connect your Repositories with access token" at bounding box center [233, 81] width 244 height 11
click at [348, 83] on icon at bounding box center [348, 83] width 4 height 4
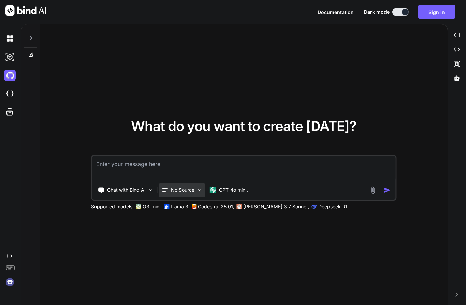
click at [174, 194] on p "No Source" at bounding box center [183, 190] width 24 height 7
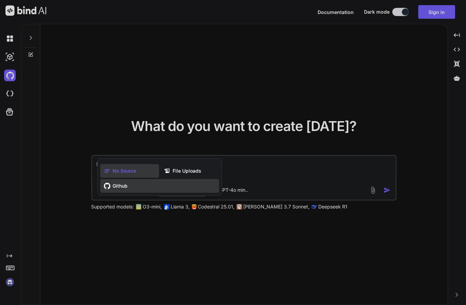
click at [112, 193] on div "Github" at bounding box center [159, 186] width 119 height 14
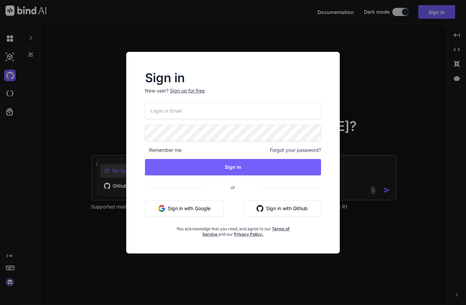
click at [158, 113] on input "email" at bounding box center [233, 110] width 176 height 17
click at [154, 216] on button "Sign in with Google" at bounding box center [184, 208] width 79 height 16
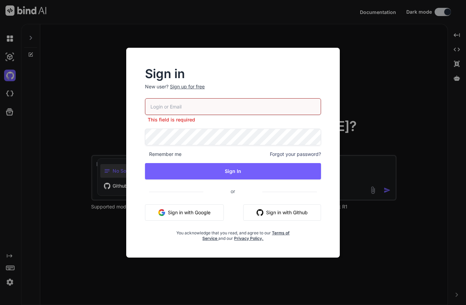
click at [177, 211] on button "Sign in with Google" at bounding box center [184, 212] width 79 height 16
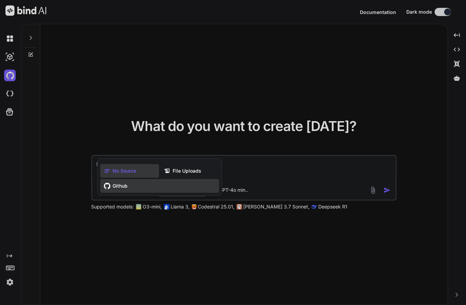
click at [110, 189] on icon at bounding box center [107, 186] width 6 height 6
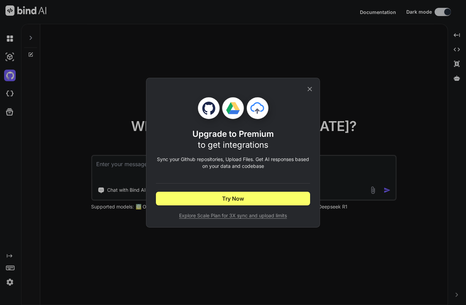
click at [311, 92] on icon at bounding box center [310, 89] width 8 height 8
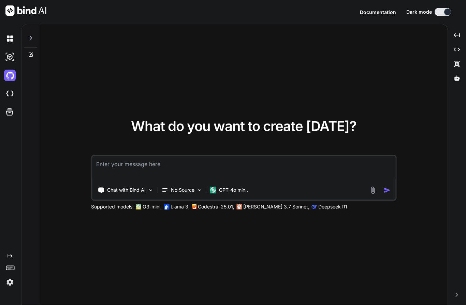
click at [445, 12] on div at bounding box center [447, 12] width 7 height 7
click at [441, 13] on button at bounding box center [443, 12] width 16 height 8
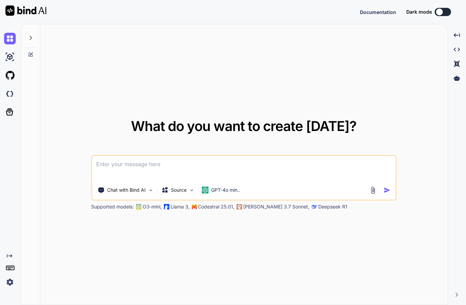
click at [440, 6] on div "Documentation Dark mode Created with Pixso." at bounding box center [233, 12] width 466 height 24
click at [438, 12] on div at bounding box center [439, 12] width 7 height 7
click at [441, 15] on button at bounding box center [443, 12] width 16 height 8
click at [442, 12] on div at bounding box center [439, 12] width 7 height 7
click at [443, 10] on button at bounding box center [443, 12] width 16 height 8
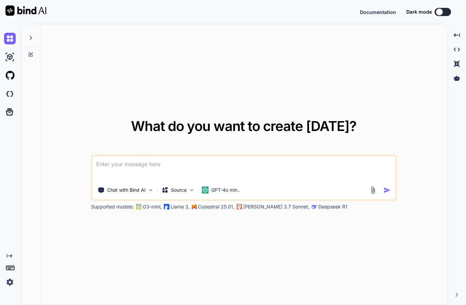
click at [443, 10] on button at bounding box center [443, 12] width 16 height 8
type textarea "x"
click at [440, 10] on button "Sign in" at bounding box center [436, 12] width 37 height 14
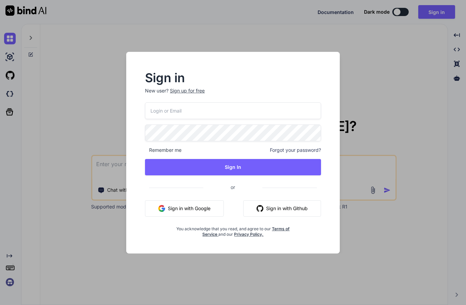
click at [165, 207] on img "button" at bounding box center [161, 208] width 7 height 7
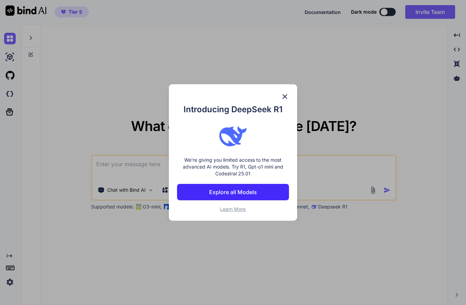
click at [290, 94] on div "Introducing DeepSeek R1 We're giving you limited access to the most advanced AI…" at bounding box center [233, 152] width 128 height 137
click at [283, 93] on img at bounding box center [285, 96] width 8 height 8
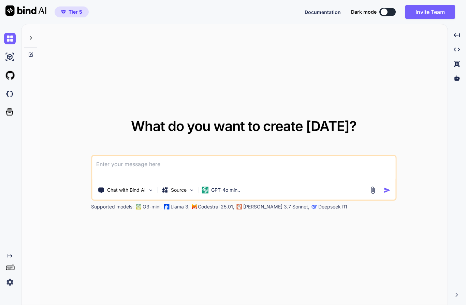
click at [383, 13] on div at bounding box center [384, 12] width 7 height 7
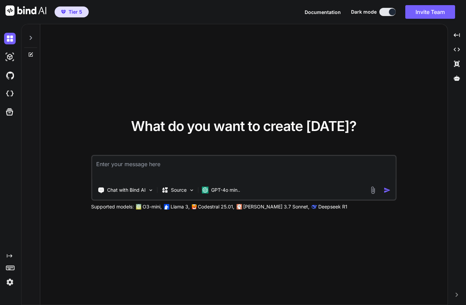
click at [389, 9] on button at bounding box center [388, 12] width 16 height 8
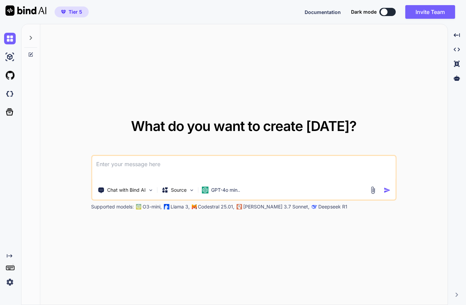
click at [391, 12] on button at bounding box center [388, 12] width 16 height 8
click at [385, 12] on div at bounding box center [384, 12] width 7 height 7
click at [387, 9] on button at bounding box center [388, 12] width 16 height 8
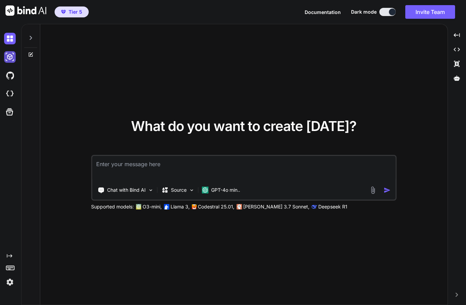
click at [10, 55] on img at bounding box center [10, 57] width 12 height 12
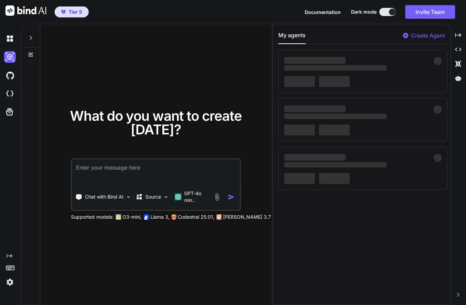
click at [35, 39] on div at bounding box center [30, 36] width 13 height 24
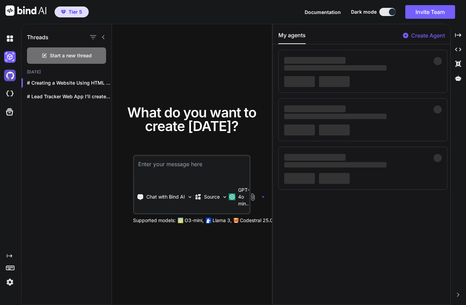
click at [12, 75] on img at bounding box center [10, 76] width 12 height 12
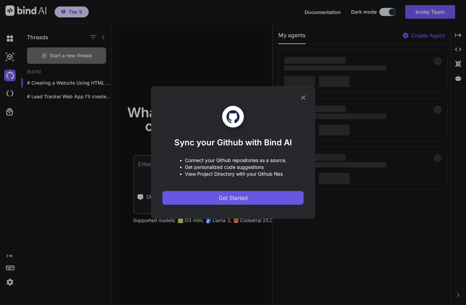
click at [273, 195] on button "Get Started" at bounding box center [232, 198] width 141 height 14
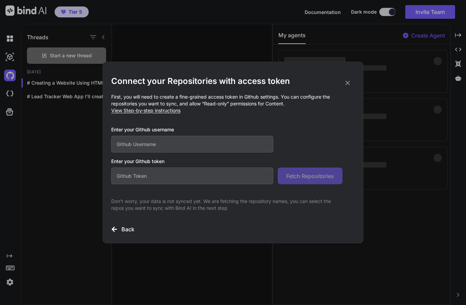
click at [132, 149] on input "text" at bounding box center [192, 144] width 162 height 17
type input "Lsarm20"
click at [127, 174] on input "text" at bounding box center [192, 176] width 162 height 17
paste input "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"
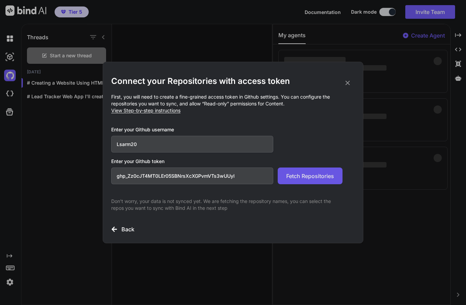
type input "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"
click at [321, 173] on span "Fetch Repositories" at bounding box center [310, 176] width 48 height 8
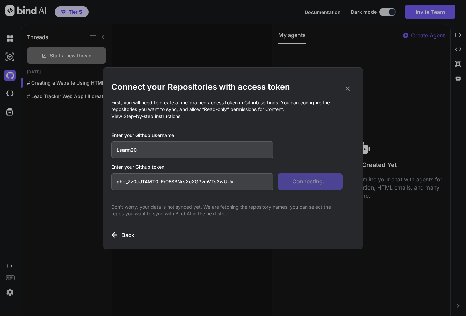
click at [349, 88] on icon at bounding box center [348, 88] width 4 height 4
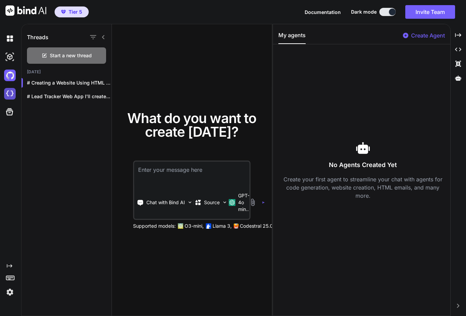
click at [8, 92] on img at bounding box center [10, 94] width 12 height 12
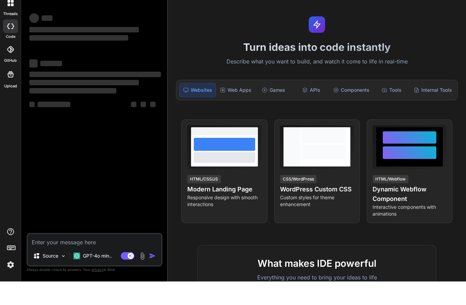
type textarea "x"
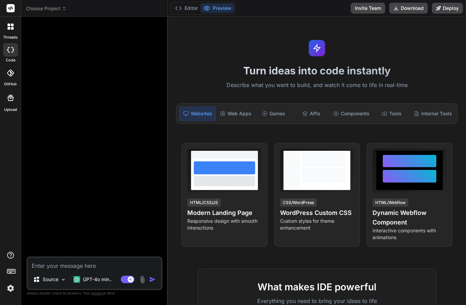
click at [42, 11] on span "Choose Project" at bounding box center [46, 8] width 41 height 7
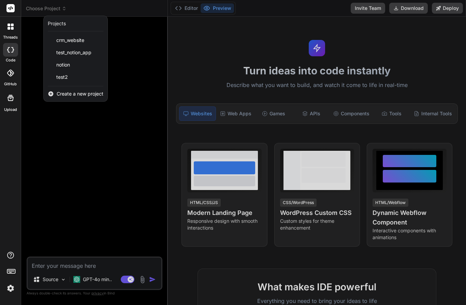
click at [57, 99] on div "Create a new project" at bounding box center [76, 93] width 64 height 15
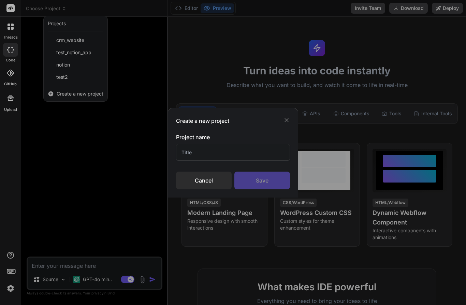
click at [192, 148] on input "text" at bounding box center [233, 152] width 114 height 17
type input "Golf website"
click at [262, 180] on div "Save" at bounding box center [262, 181] width 56 height 18
click at [290, 119] on icon at bounding box center [286, 120] width 7 height 7
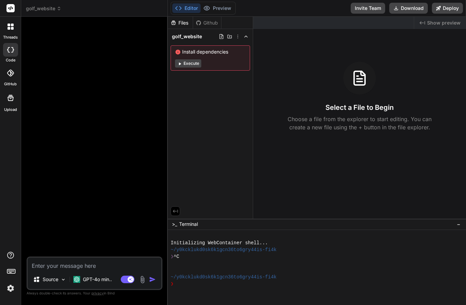
scroll to position [30, 0]
click at [96, 278] on p "GPT-4o min.." at bounding box center [97, 279] width 29 height 7
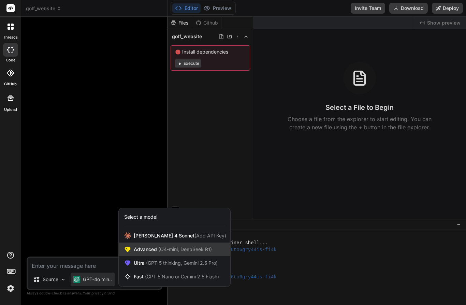
click at [136, 248] on span "Advanced (O4-mini, DeepSeek R1)" at bounding box center [173, 249] width 78 height 7
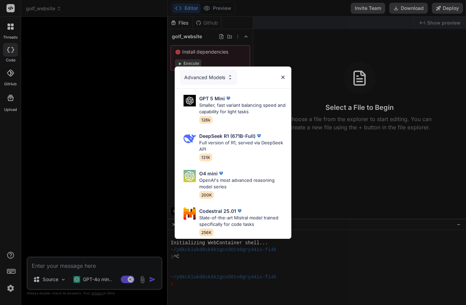
scroll to position [30, 0]
click at [288, 74] on div "Advanced Models" at bounding box center [233, 78] width 117 height 22
click at [189, 70] on div "Advanced Models" at bounding box center [208, 77] width 57 height 15
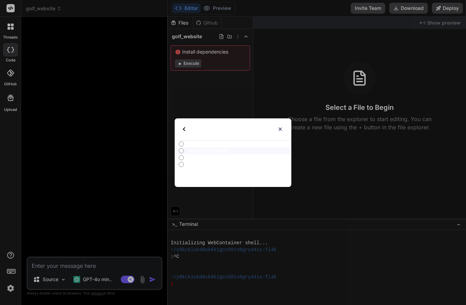
click at [184, 128] on img at bounding box center [184, 129] width 2 height 4
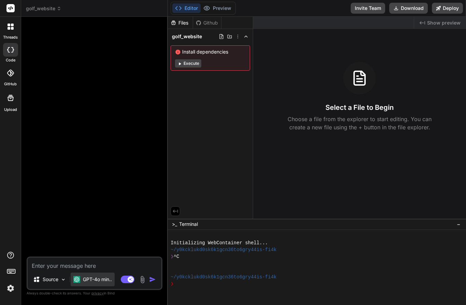
click at [98, 280] on p "GPT-4o min.." at bounding box center [97, 279] width 29 height 7
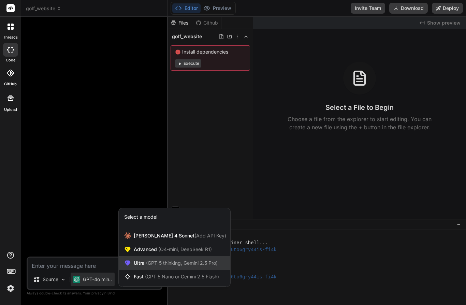
click at [135, 260] on span "Ultra (GPT-5 thinking, Gemini 2.5 Pro)" at bounding box center [176, 263] width 84 height 7
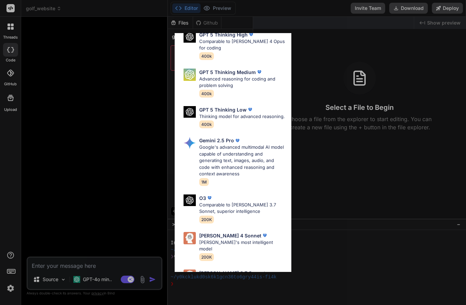
scroll to position [74, 0]
click at [189, 270] on img at bounding box center [190, 276] width 12 height 12
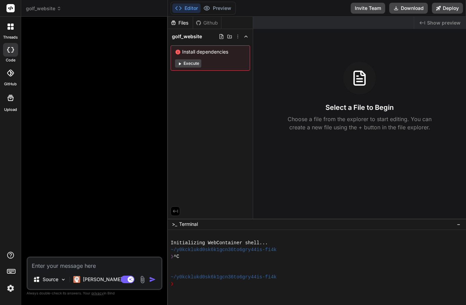
type textarea "x"
click at [45, 269] on textarea at bounding box center [95, 264] width 134 height 12
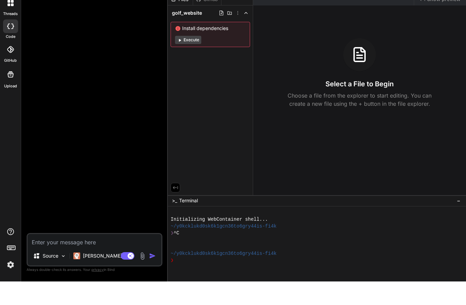
type textarea "C"
type textarea "x"
type textarea "Cr"
type textarea "x"
type textarea "Cre"
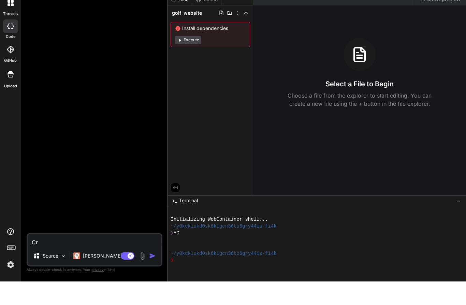
type textarea "x"
type textarea "Crea"
type textarea "x"
type textarea "Creat"
type textarea "x"
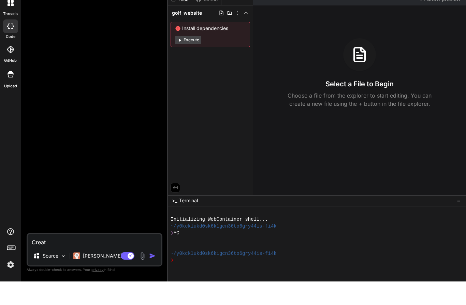
type textarea "Create"
type textarea "x"
type textarea "Create"
type textarea "x"
type textarea "Create a"
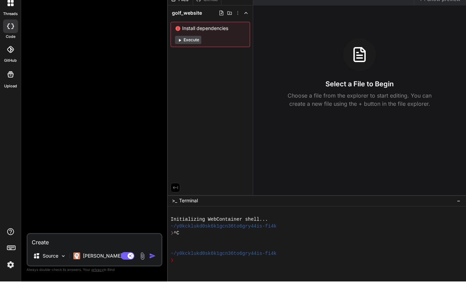
type textarea "x"
type textarea "Create an"
type textarea "x"
type textarea "Create an"
type textarea "x"
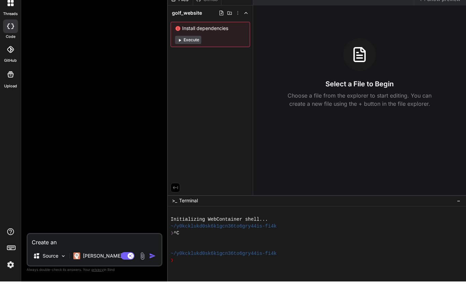
type textarea "Create an e"
type textarea "x"
type textarea "Create an ec"
type textarea "x"
type textarea "Create an eci"
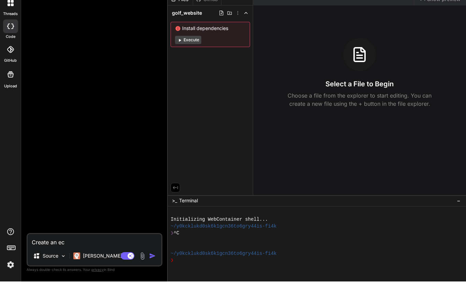
type textarea "x"
type textarea "Create an ecim"
type textarea "x"
type textarea "Create an eci"
type textarea "x"
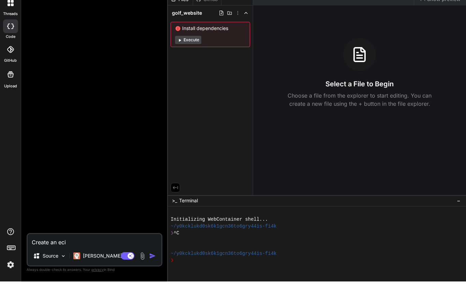
type textarea "Create an ec"
type textarea "x"
type textarea "Create an e"
type textarea "x"
type textarea "Create an ec"
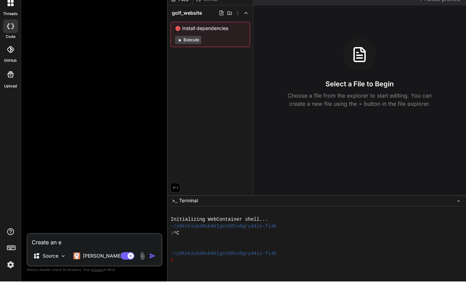
type textarea "x"
type textarea "Create an eco"
type textarea "x"
type textarea "Create an ecom"
type textarea "x"
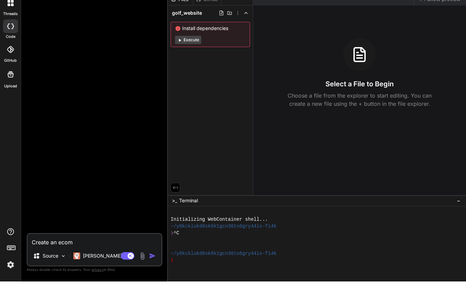
type textarea "Create an ecomm"
type textarea "x"
type textarea "Create an ecomme"
type textarea "x"
type textarea "Create an ecommet"
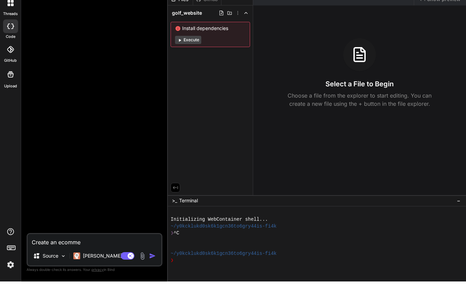
type textarea "x"
type textarea "Create an ecommetv"
type textarea "x"
type textarea "Create an ecommetvc"
type textarea "x"
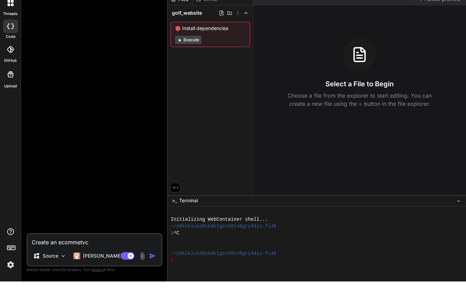
type textarea "Create an ecommetv"
type textarea "x"
type textarea "Create an ecommet"
type textarea "x"
type textarea "Create an ecomme"
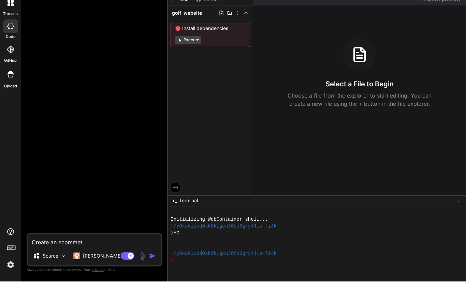
type textarea "x"
type textarea "Create an ecommer"
type textarea "x"
type textarea "Create an ecommerc"
type textarea "x"
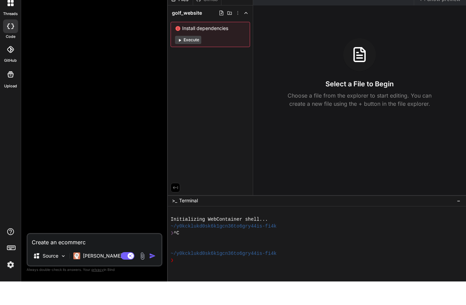
type textarea "Create an ecommerce"
type textarea "x"
type textarea "Create an ecommerce"
type textarea "x"
type textarea "Create an ecommerce w"
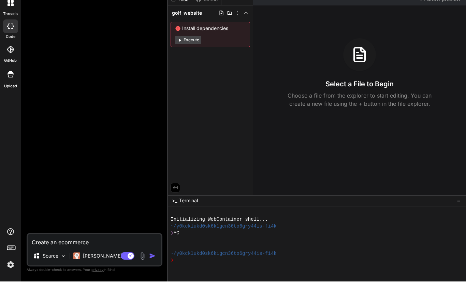
type textarea "x"
type textarea "Create an ecommerce we"
type textarea "x"
type textarea "Create an ecommerce web"
type textarea "x"
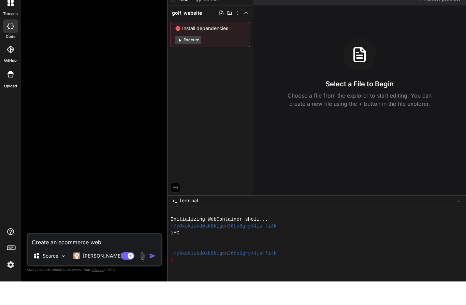
type textarea "Create an ecommerce webs"
type textarea "x"
type textarea "Create an ecommerce websi"
type textarea "x"
type textarea "Create an ecommerce websit"
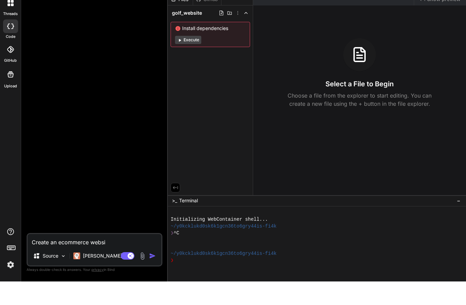
type textarea "x"
type textarea "Create an ecommerce website"
type textarea "x"
type textarea "Create an ecommerce website"
type textarea "x"
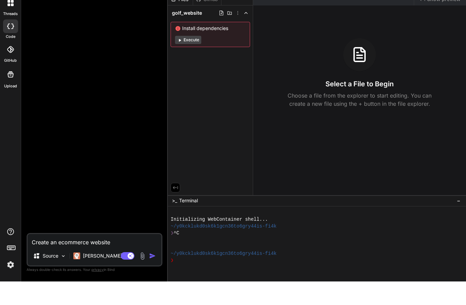
type textarea "Create an ecommerce website s"
type textarea "x"
type textarea "Create an ecommerce website sp"
type textarea "x"
type textarea "Create an ecommerce website spe"
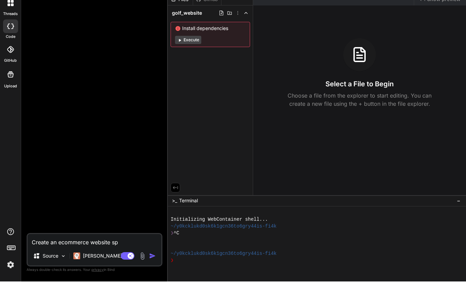
type textarea "x"
type textarea "Create an ecommerce website spec"
type textarea "x"
type textarea "Create an ecommerce website speci"
type textarea "x"
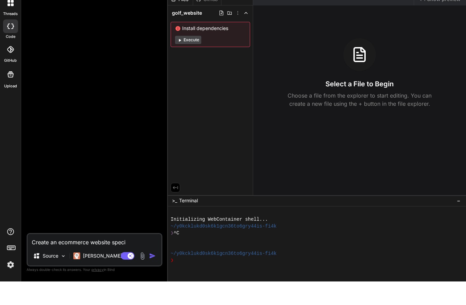
type textarea "Create an ecommerce website specia"
type textarea "x"
type textarea "Create an ecommerce website speciai"
type textarea "x"
type textarea "Create an ecommerce website speciaiz"
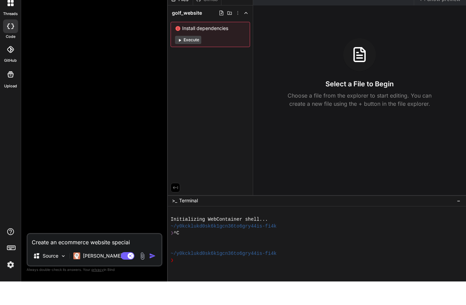
type textarea "x"
type textarea "Create an ecommerce website speciaizi"
type textarea "x"
type textarea "Create an ecommerce website speciaizin"
type textarea "x"
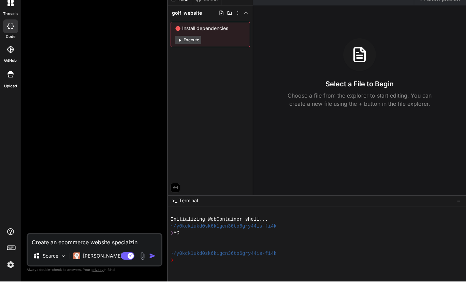
type textarea "Create an ecommerce website speciaizing"
type textarea "x"
type textarea "Create an ecommerce website speciaizing"
type textarea "x"
type textarea "Create an ecommerce website speciaizing i"
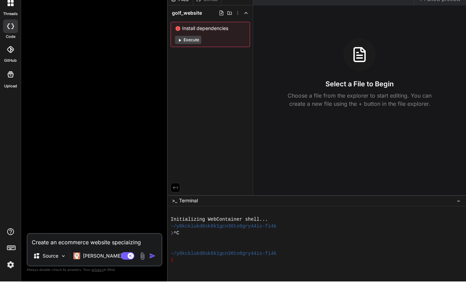
type textarea "x"
type textarea "Create an ecommerce website speciaizing in"
type textarea "x"
type textarea "Create an ecommerce website speciaizing in"
type textarea "x"
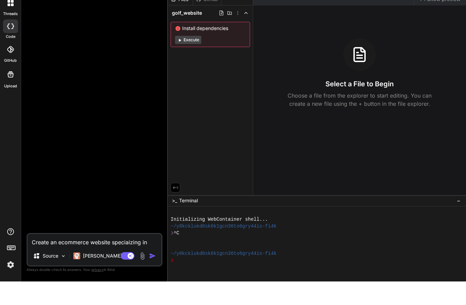
type textarea "Create an ecommerce website speciaizing in g"
type textarea "x"
type textarea "Create an ecommerce website speciaizing in go"
type textarea "x"
type textarea "Create an ecommerce website speciaizing in gol"
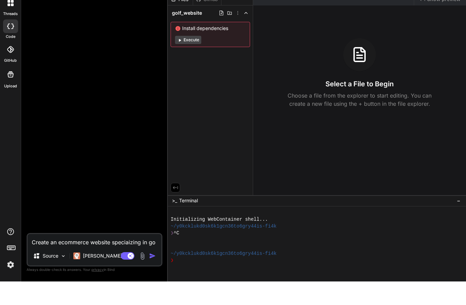
type textarea "x"
type textarea "Create an ecommerce website speciaizing in golf"
type textarea "x"
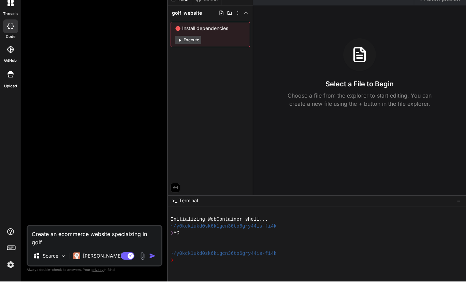
click at [122, 249] on textarea "Create an ecommerce website speciaizing in golf" at bounding box center [95, 259] width 134 height 20
type textarea "Create an ecommerce website specializing in golf"
type textarea "x"
click at [54, 249] on textarea "Create an ecommerce website specializing in golf" at bounding box center [95, 259] width 134 height 20
type textarea "Create an ecommerce website specializing in gol"
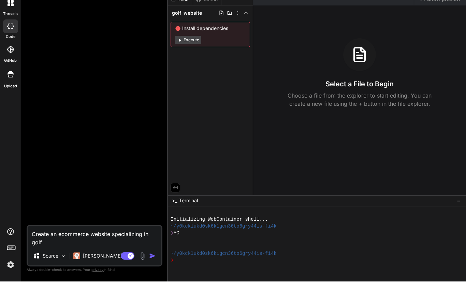
type textarea "x"
type textarea "Create an ecommerce website specializing in go"
type textarea "x"
type textarea "Create an ecommerce website specializing in g"
type textarea "x"
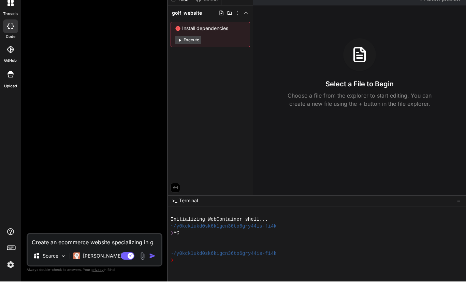
type textarea "Create an ecommerce website specializing in"
type textarea "x"
type textarea "Create an ecommerce website specializing in k"
type textarea "x"
type textarea "Create an ecommerce website specializing in ki"
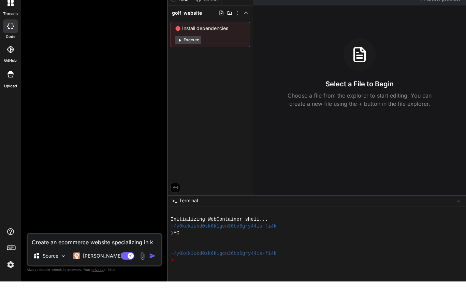
type textarea "x"
type textarea "Create an ecommerce website specializing in kid"
type textarea "x"
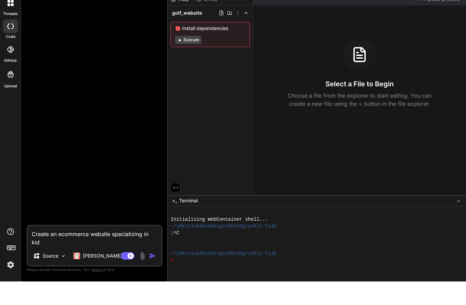
type textarea "Create an ecommerce website specializing in kids"
type textarea "x"
type textarea "Create an ecommerce website specializing in kids"
type textarea "x"
type textarea "Create an ecommerce website specializing in kids g"
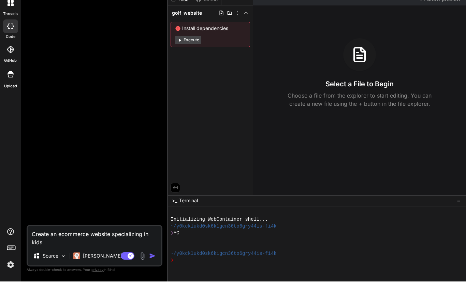
type textarea "x"
type textarea "Create an ecommerce website specializing in kids go"
type textarea "x"
type textarea "Create an ecommerce website specializing in kids gol"
type textarea "x"
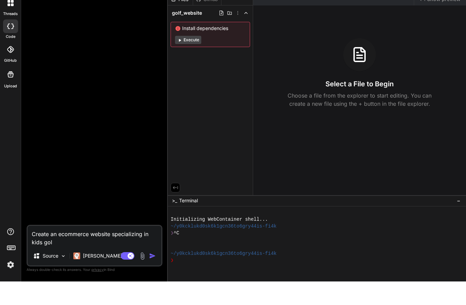
type textarea "Create an ecommerce website specializing in kids golf"
type textarea "x"
type textarea "Create an ecommerce website specializing in kids golf"
type textarea "x"
type textarea "Create an ecommerce website specializing in kids golf a"
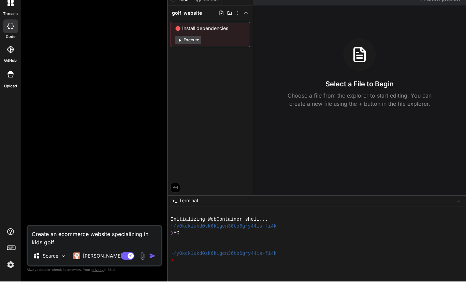
type textarea "x"
type textarea "Create an ecommerce website specializing in kids golf ap"
type textarea "x"
type textarea "Create an ecommerce website specializing in kids golf app"
type textarea "x"
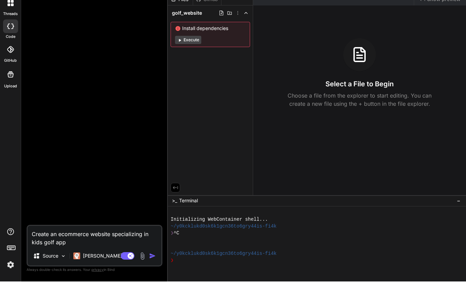
type textarea "Create an ecommerce website specializing in kids golf appa"
type textarea "x"
type textarea "Create an ecommerce website specializing in kids golf appar"
type textarea "x"
type textarea "Create an ecommerce website specializing in kids golf appare"
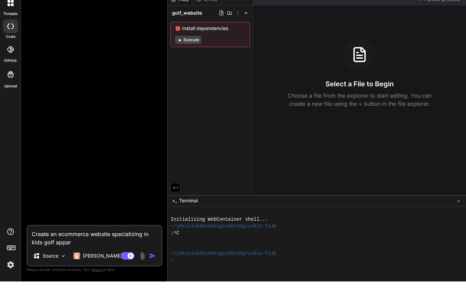
type textarea "x"
type textarea "Create an ecommerce website specializing in kids golf apparel"
type textarea "x"
type textarea "Create an ecommerce website specializing in kids golf apparel"
type textarea "x"
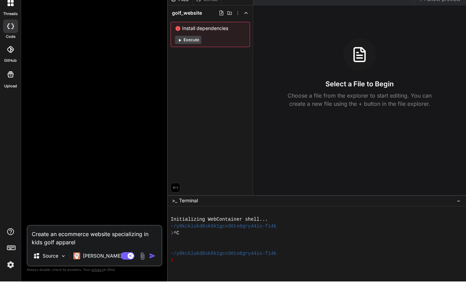
type textarea "Create an ecommerce website specializing in kids golf apparel s"
type textarea "x"
type textarea "Create an ecommerce website specializing in kids golf apparel si"
type textarea "x"
type textarea "Create an ecommerce website specializing in kids golf apparel s"
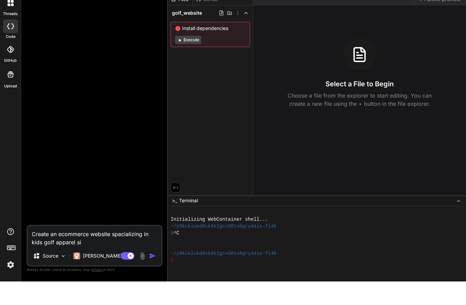
type textarea "x"
type textarea "Create an ecommerce website specializing in kids golf apparel"
type textarea "x"
type textarea "Create an ecommerce website specializing in kids golf apparel"
type textarea "x"
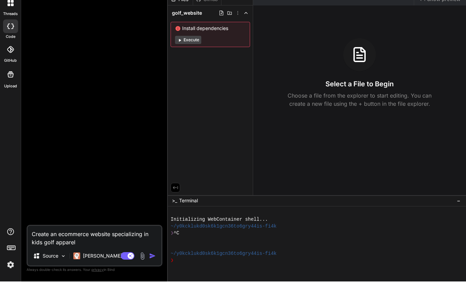
type textarea "Create an ecommerce website specializing in kids golf apparel"
click at [152, 276] on img "button" at bounding box center [152, 279] width 7 height 7
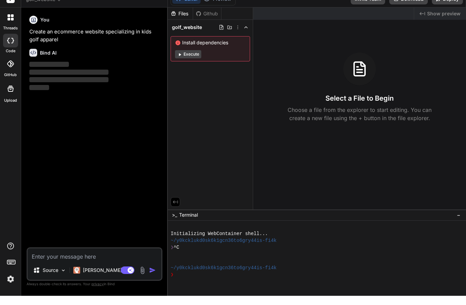
scroll to position [22, 0]
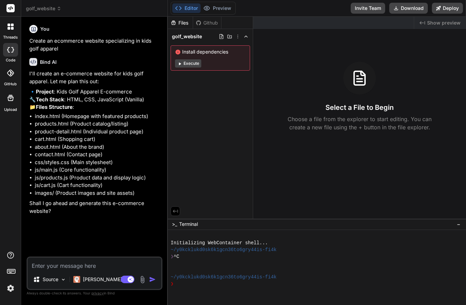
type textarea "x"
click at [36, 267] on textarea at bounding box center [95, 264] width 134 height 12
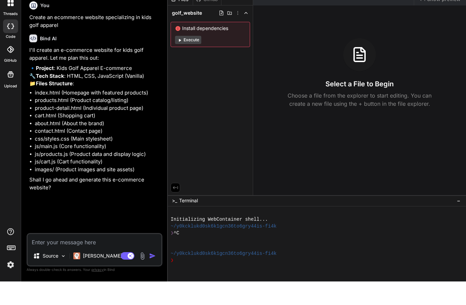
type textarea "Y"
type textarea "x"
type textarea "Ye"
type textarea "x"
type textarea "Yes"
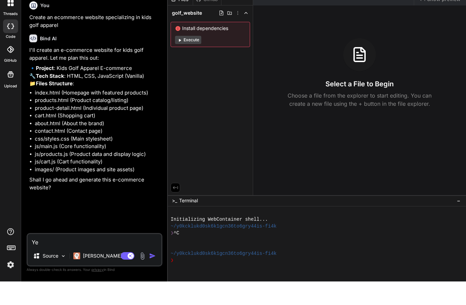
type textarea "x"
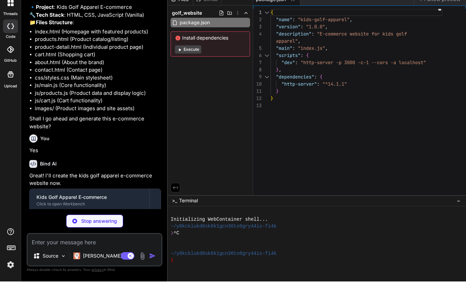
scroll to position [61, 0]
type textarea "x"
type textarea "</body> </html>"
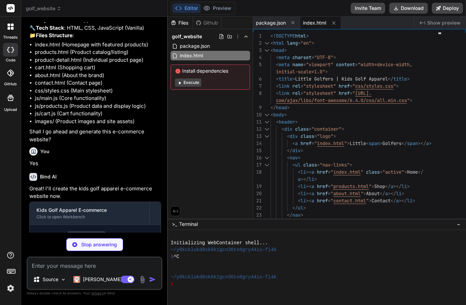
scroll to position [71, 0]
click at [312, 18] on div "index.html" at bounding box center [320, 23] width 41 height 12
click at [312, 23] on span "index.html" at bounding box center [314, 22] width 23 height 7
click at [315, 23] on span "index.html" at bounding box center [314, 22] width 23 height 7
click at [315, 24] on span "index.html" at bounding box center [314, 22] width 23 height 7
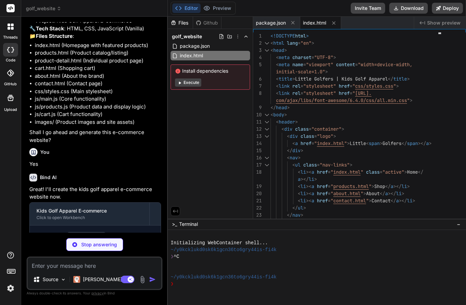
scroll to position [17, 0]
click at [424, 234] on textarea at bounding box center [425, 231] width 20 height 12
click at [424, 233] on textarea at bounding box center [425, 231] width 20 height 12
click at [425, 234] on textarea at bounding box center [425, 231] width 20 height 12
click at [423, 234] on textarea at bounding box center [425, 231] width 20 height 12
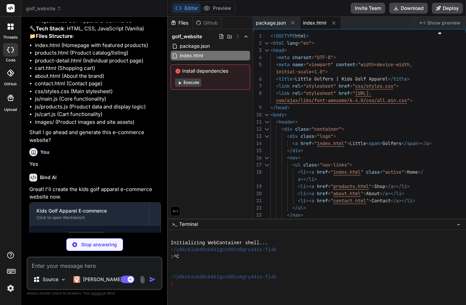
click at [432, 26] on span "Show preview" at bounding box center [443, 22] width 33 height 7
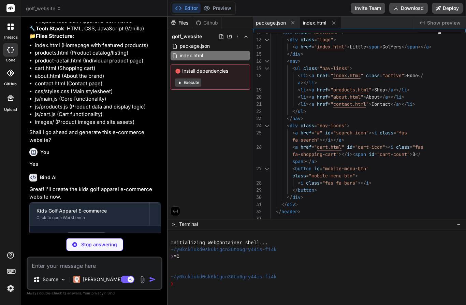
type textarea "x"
type textarea "<script src="js/cart.js"></script> <script src="js/main.js"></script> </body> <…"
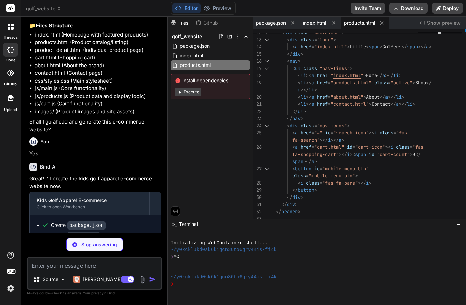
scroll to position [81, 0]
type textarea "x"
type textarea "<script src="js/products.js"></script> <script src="js/cart.js"></script> <scri…"
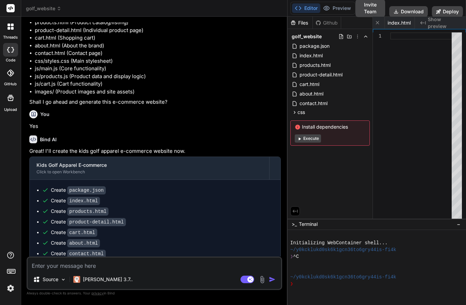
scroll to position [30, 0]
click at [164, 267] on textarea at bounding box center [155, 264] width 254 height 12
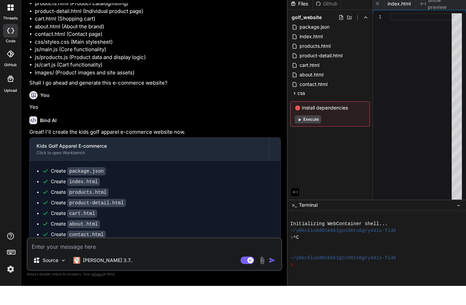
click at [326, 260] on div at bounding box center [373, 263] width 167 height 7
click at [312, 134] on button "Execute" at bounding box center [308, 138] width 26 height 8
type textarea "x"
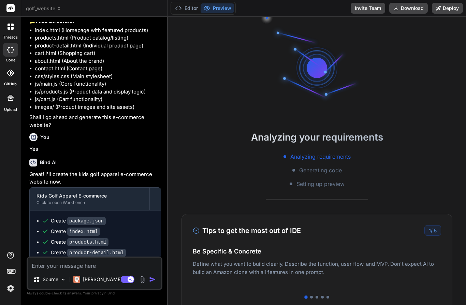
scroll to position [2, 0]
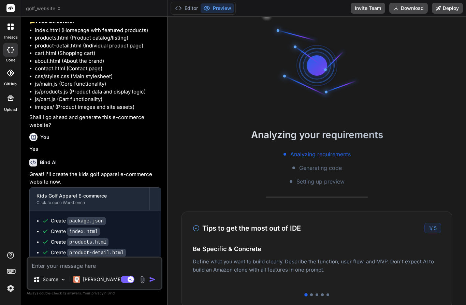
click at [313, 258] on div "Tips to get the most out of IDE 1 / 5 Be Specific & Concrete Define what you wa…" at bounding box center [317, 260] width 271 height 96
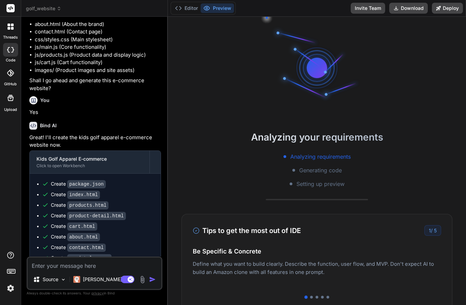
scroll to position [0, 0]
click at [182, 8] on icon at bounding box center [178, 8] width 7 height 7
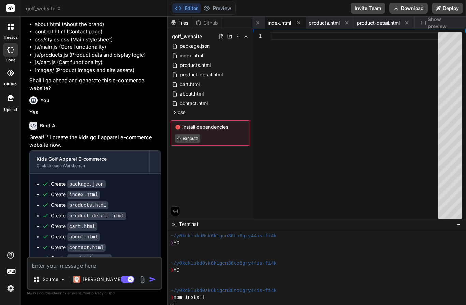
click at [282, 24] on span "index.html" at bounding box center [279, 22] width 23 height 7
type textarea "</body> </html>"
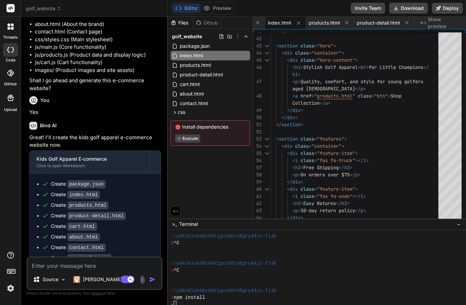
click at [437, 22] on span "Show preview" at bounding box center [444, 23] width 33 height 14
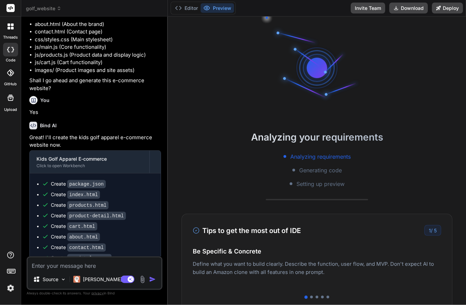
scroll to position [20, 0]
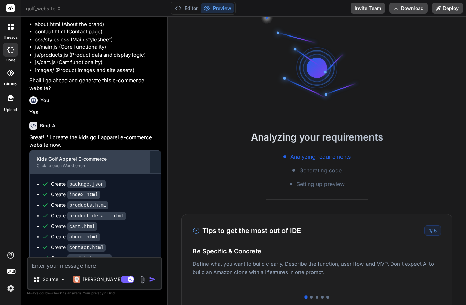
click at [48, 163] on div "Click to open Workbench" at bounding box center [90, 165] width 106 height 5
click at [43, 163] on div "Click to open Workbench" at bounding box center [90, 165] width 106 height 5
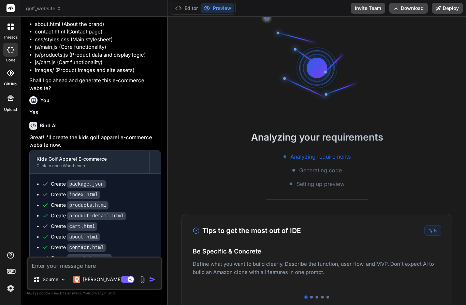
click at [33, 134] on p "Great! I'll create the kids golf apparel e-commerce website now." at bounding box center [95, 141] width 132 height 15
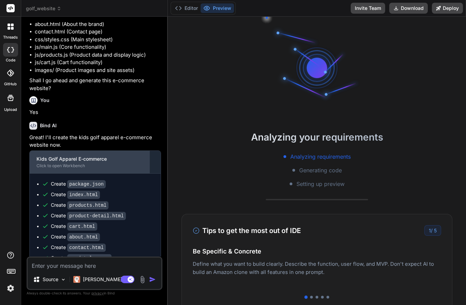
click at [46, 163] on div "Click to open Workbench" at bounding box center [90, 165] width 106 height 5
click at [45, 163] on div "Click to open Workbench" at bounding box center [90, 165] width 106 height 5
click at [44, 163] on div "Click to open Workbench" at bounding box center [90, 165] width 106 height 5
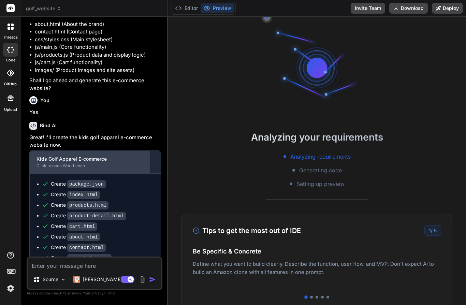
click at [44, 163] on div "Click to open Workbench" at bounding box center [90, 165] width 106 height 5
click at [43, 163] on div "Click to open Workbench" at bounding box center [90, 165] width 106 height 5
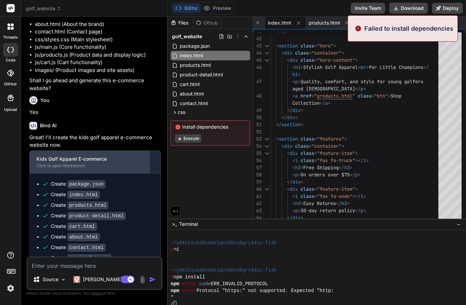
scroll to position [61, 0]
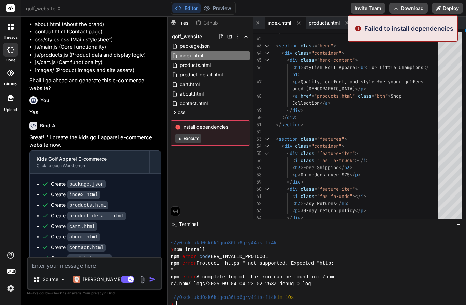
click at [54, 261] on textarea at bounding box center [95, 264] width 134 height 12
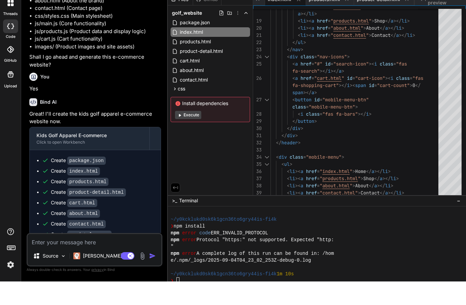
click at [198, 120] on div "Install dependencies Execute" at bounding box center [211, 132] width 80 height 25
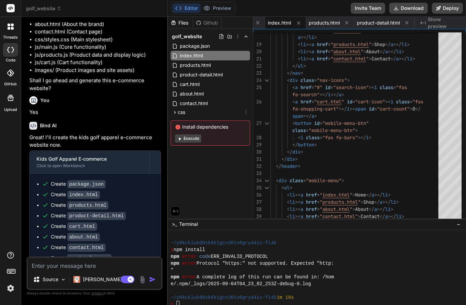
click at [195, 134] on button "Execute" at bounding box center [188, 138] width 26 height 8
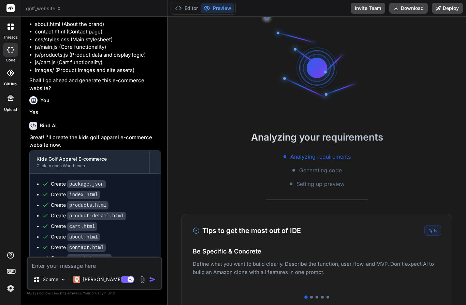
scroll to position [0, 0]
click at [309, 263] on div "Tips to get the most out of IDE 1 / 5 Be Specific & Concrete Define what you wa…" at bounding box center [317, 262] width 271 height 96
click at [313, 263] on div "Tips to get the most out of IDE 1 / 5 Be Specific & Concrete Define what you wa…" at bounding box center [317, 262] width 271 height 96
click at [314, 296] on div at bounding box center [317, 297] width 248 height 3
type textarea "x"
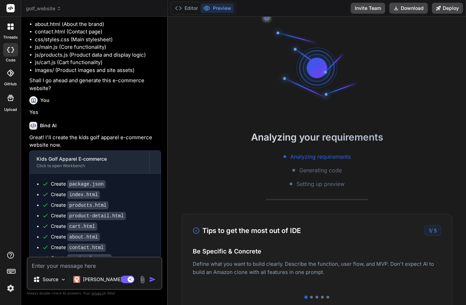
scroll to position [143, 0]
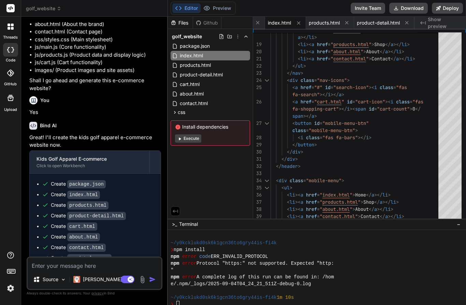
click at [48, 269] on textarea at bounding box center [95, 264] width 134 height 12
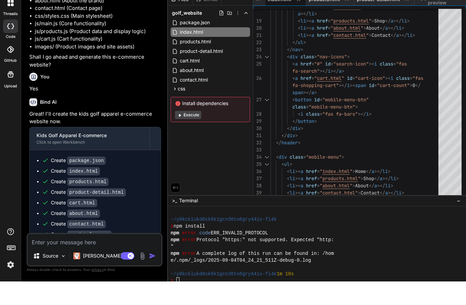
type textarea "N"
type textarea "x"
type textarea "No"
type textarea "x"
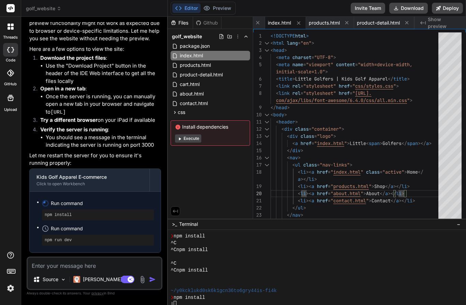
scroll to position [452, 0]
click at [406, 10] on button "Download" at bounding box center [408, 8] width 39 height 11
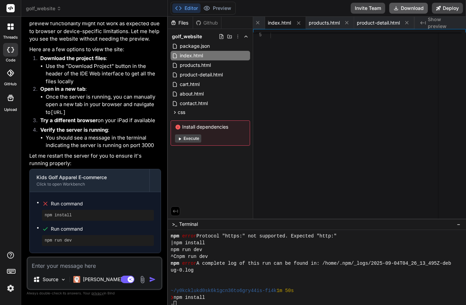
scroll to position [57, 0]
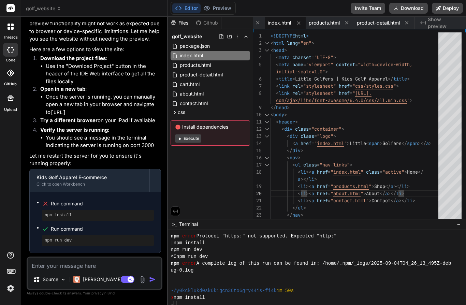
click at [194, 134] on button "Execute" at bounding box center [188, 138] width 26 height 8
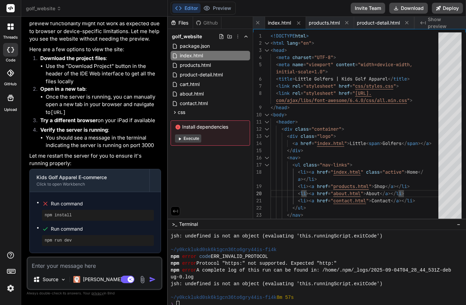
scroll to position [512, 0]
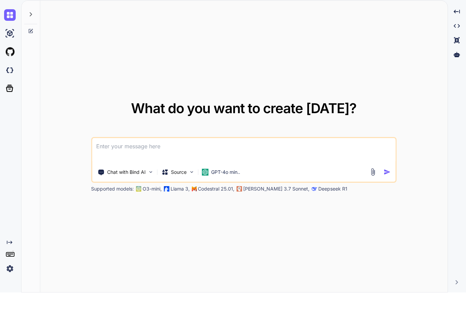
scroll to position [19, 0]
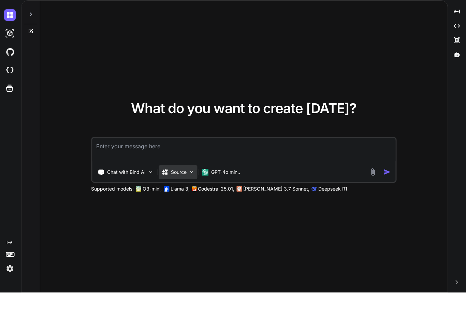
click at [170, 192] on div "Source" at bounding box center [173, 195] width 25 height 7
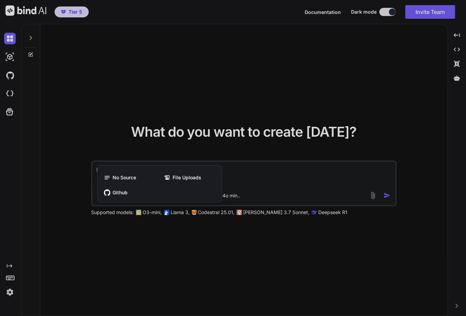
click at [64, 226] on div at bounding box center [233, 158] width 466 height 316
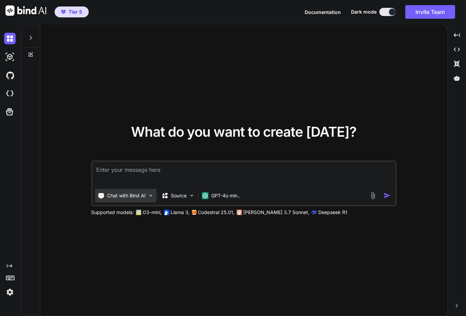
click at [117, 192] on p "Chat with Bind AI" at bounding box center [126, 195] width 39 height 7
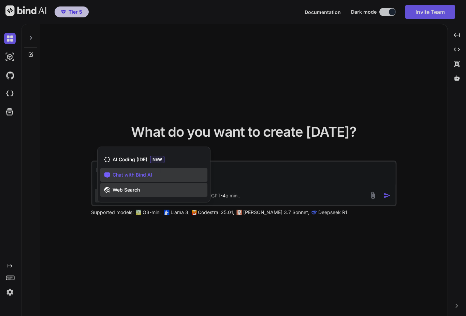
click at [116, 187] on div "Web Search" at bounding box center [153, 190] width 107 height 14
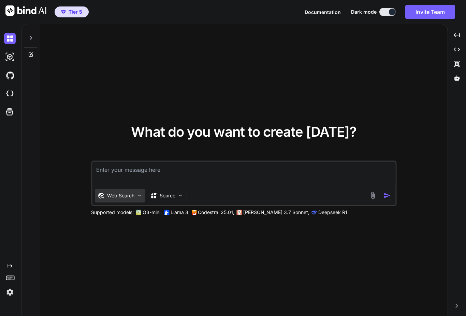
click at [112, 192] on p "Web Search" at bounding box center [120, 195] width 27 height 7
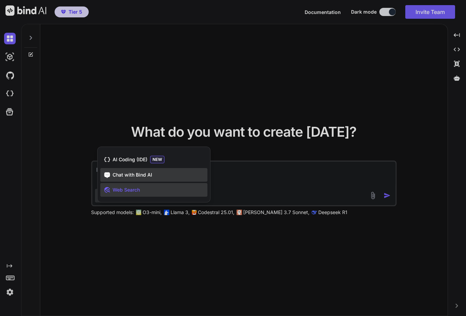
click at [114, 172] on span "Chat with Bind AI" at bounding box center [133, 175] width 40 height 7
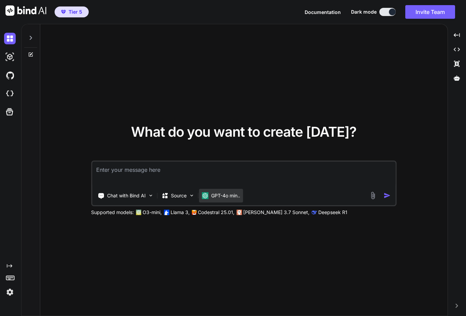
click at [233, 192] on p "GPT-4o min.." at bounding box center [225, 195] width 29 height 7
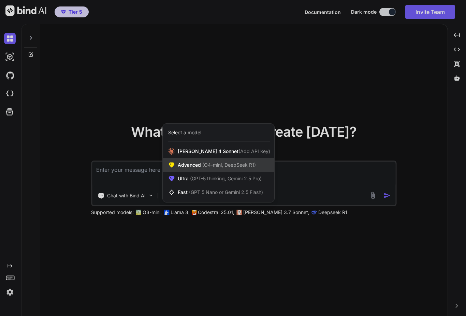
click at [249, 162] on span "(O4-mini, DeepSeek R1)" at bounding box center [228, 165] width 55 height 6
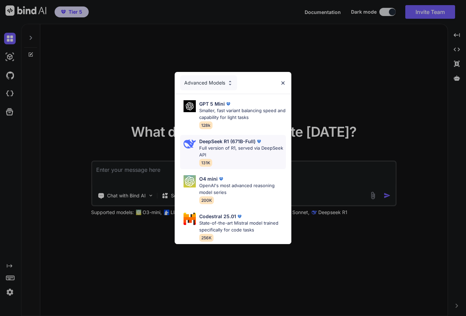
click at [257, 144] on img at bounding box center [259, 141] width 7 height 7
type textarea "x"
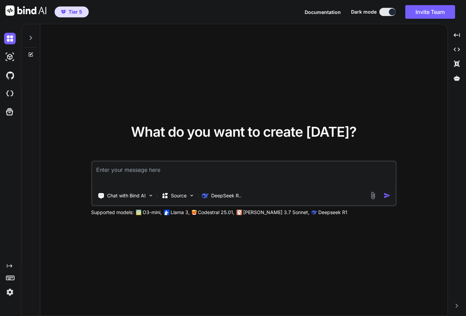
click at [107, 164] on textarea at bounding box center [243, 174] width 303 height 25
type textarea "C"
type textarea "x"
type textarea "V"
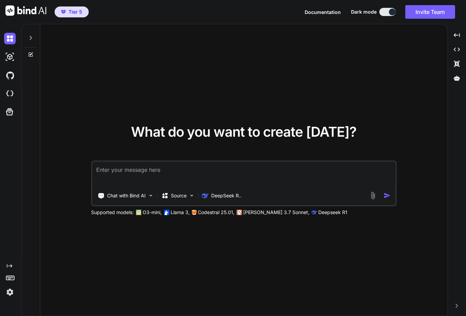
type textarea "x"
type textarea "Vr"
type textarea "x"
type textarea "V"
type textarea "x"
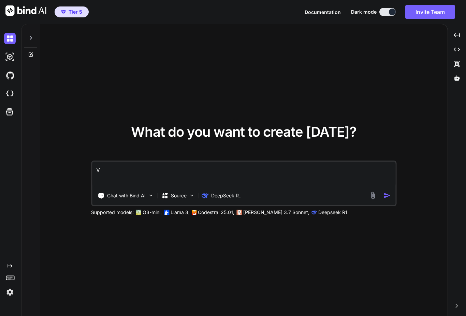
type textarea "x"
type textarea "C"
type textarea "x"
type textarea "Cr"
type textarea "x"
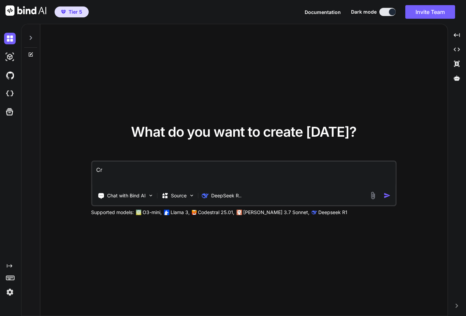
type textarea "Cre"
type textarea "x"
type textarea "Crea"
type textarea "x"
type textarea "Creat"
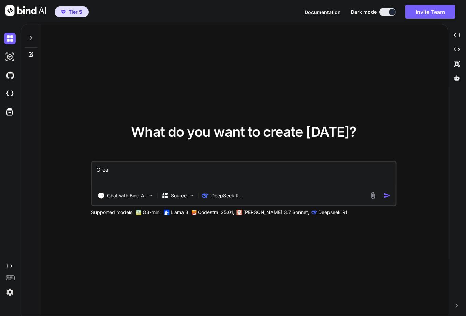
type textarea "x"
type textarea "Create"
type textarea "x"
type textarea "Create"
type textarea "x"
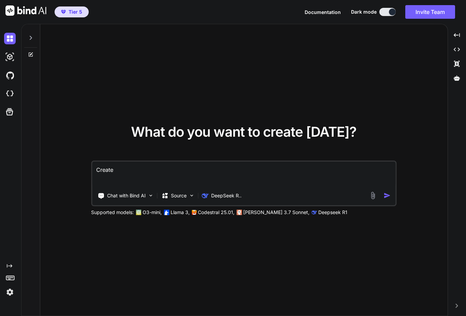
type textarea "Create l"
type textarea "x"
type textarea "Create lo"
type textarea "x"
type textarea "Create log"
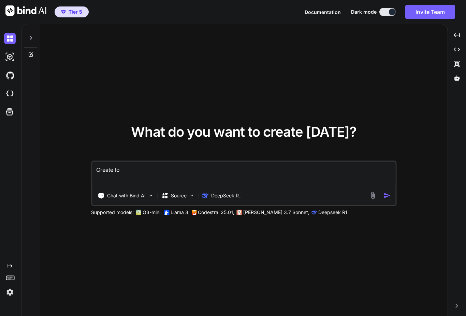
type textarea "x"
type textarea "Create logo"
type textarea "x"
type textarea "Create logo"
type textarea "x"
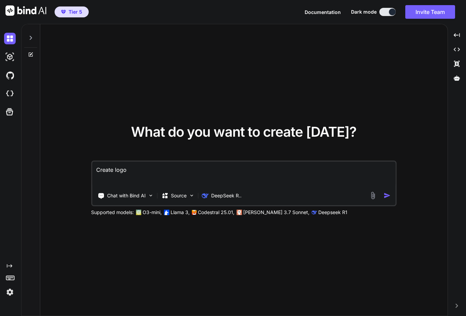
type textarea "Create logo f"
type textarea "x"
type textarea "Create logo fo"
type textarea "x"
type textarea "Create logo for"
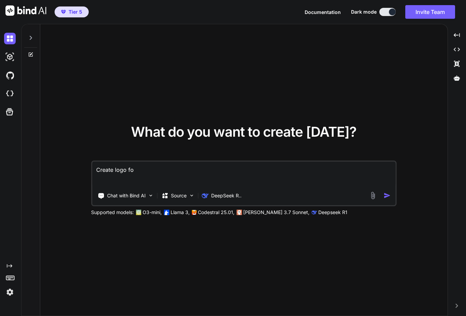
type textarea "x"
type textarea "Create logo for"
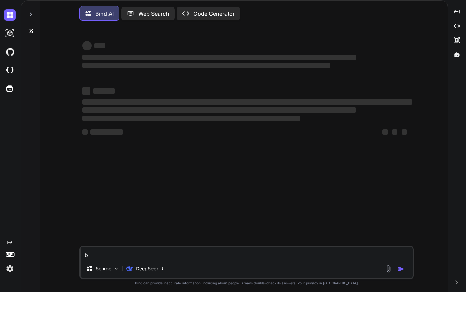
type textarea "x"
type textarea "bn"
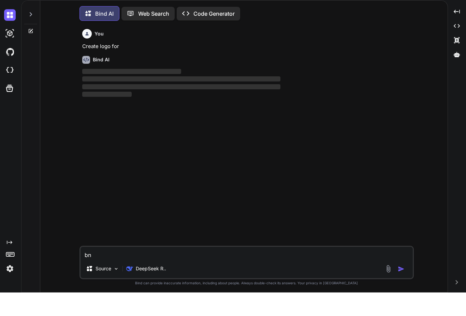
scroll to position [2, 0]
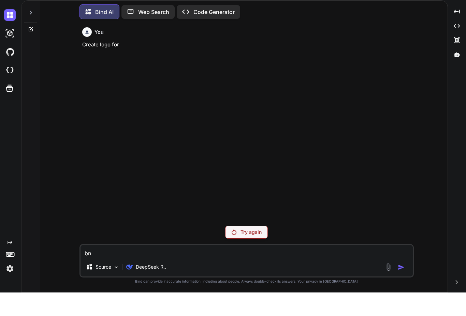
type textarea "x"
type textarea "b"
type textarea "x"
type textarea "C"
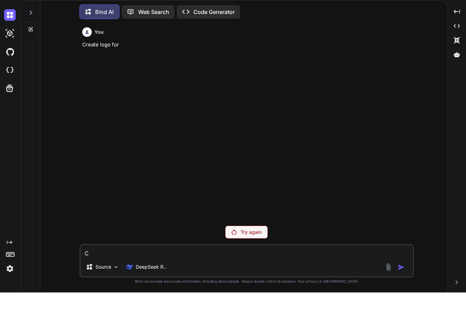
type textarea "x"
type textarea "Cr"
type textarea "x"
type textarea "Cre"
type textarea "x"
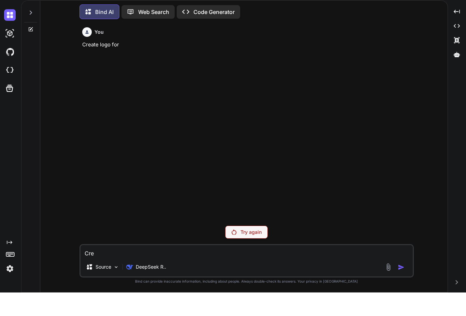
type textarea "Crea"
type textarea "x"
type textarea "Creat"
type textarea "x"
type textarea "Create"
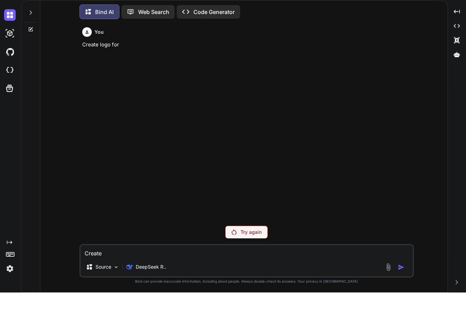
type textarea "x"
type textarea "Create"
type textarea "x"
type textarea "Create o"
type textarea "x"
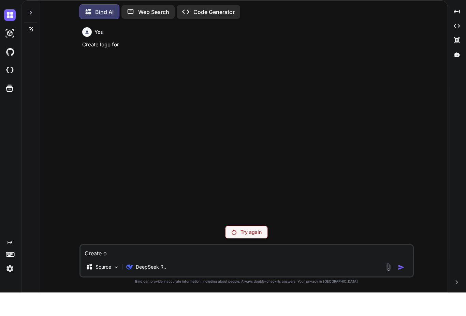
type textarea "Create"
type textarea "x"
type textarea "Create l"
type textarea "x"
type textarea "Create lo"
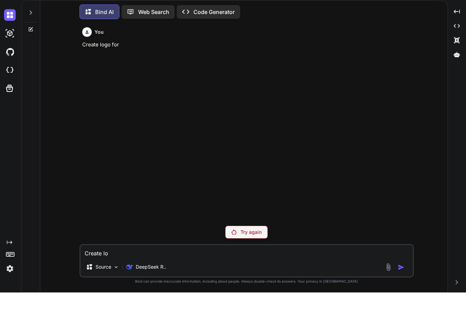
type textarea "x"
type textarea "Create log"
type textarea "x"
type textarea "Create logo"
type textarea "x"
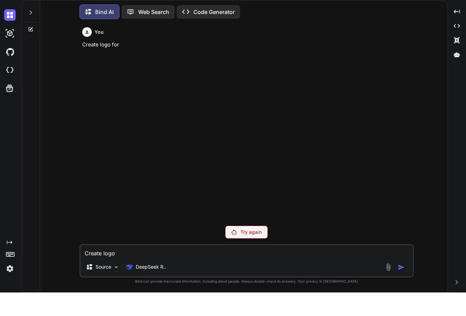
type textarea "Create logo"
type textarea "x"
type textarea "Create logo f"
type textarea "x"
type textarea "Create logo fo"
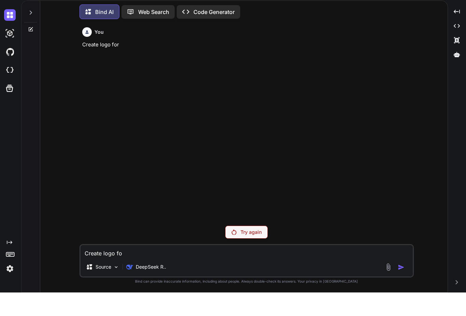
type textarea "x"
type textarea "Create logo for"
type textarea "x"
type textarea "Create logo for"
type textarea "x"
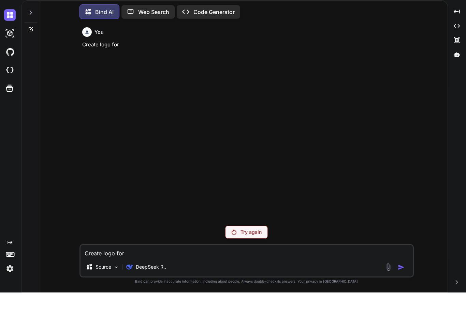
type textarea "Create logo for B"
type textarea "x"
type textarea "Create logo for BN"
type textarea "x"
type textarea "Create logo for BNL"
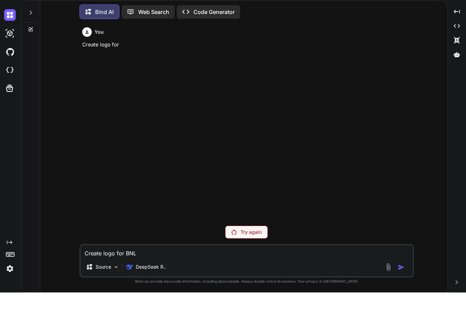
type textarea "x"
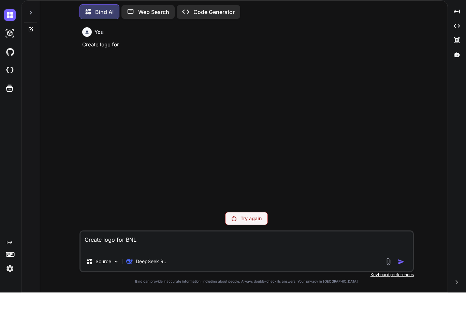
type textarea "Create logo for BNL"
click at [397, 278] on div "Source DeepSeek R.." at bounding box center [247, 286] width 332 height 16
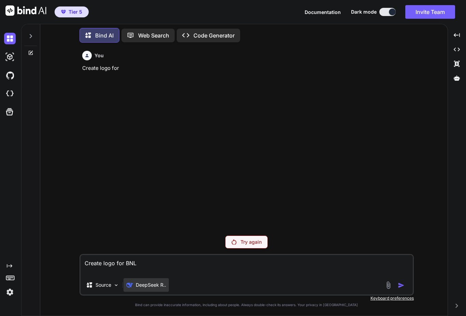
click at [143, 286] on p "DeepSeek R.." at bounding box center [151, 285] width 30 height 7
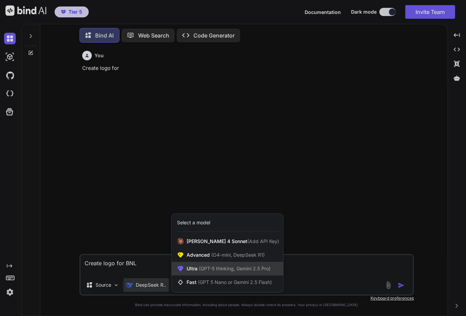
click at [193, 271] on span "Ultra (GPT-5 thinking, Gemini 2.5 Pro)" at bounding box center [229, 269] width 84 height 7
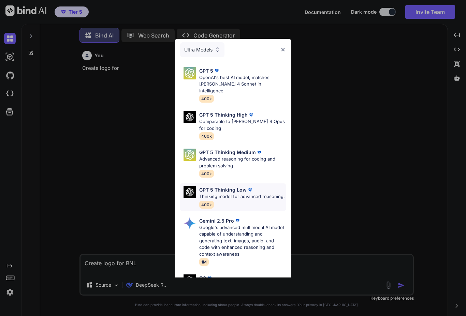
click at [185, 186] on img at bounding box center [190, 192] width 12 height 12
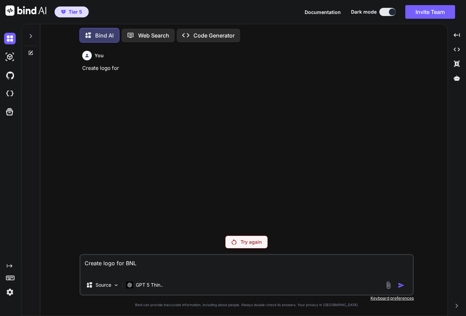
click at [399, 281] on div "Source GPT 5 Thin.." at bounding box center [247, 286] width 332 height 16
click at [175, 204] on div "You Create logo for" at bounding box center [247, 139] width 333 height 182
click at [235, 240] on img at bounding box center [234, 242] width 5 height 5
click at [11, 291] on img at bounding box center [10, 293] width 12 height 12
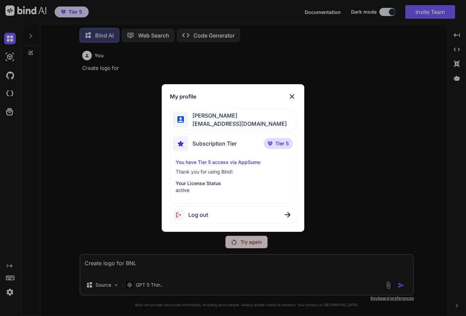
click at [82, 186] on div "My profile [PERSON_NAME] [EMAIL_ADDRESS][DOMAIN_NAME] Subscription Tier Tier 5 …" at bounding box center [233, 158] width 466 height 316
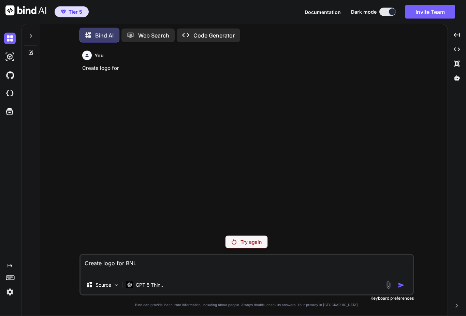
scroll to position [0, 0]
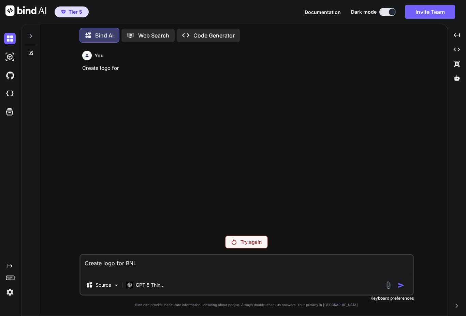
type textarea "x"
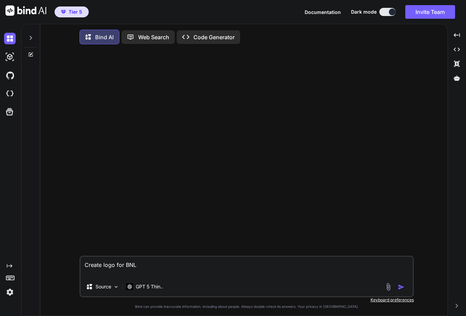
click at [15, 298] on img at bounding box center [10, 293] width 12 height 12
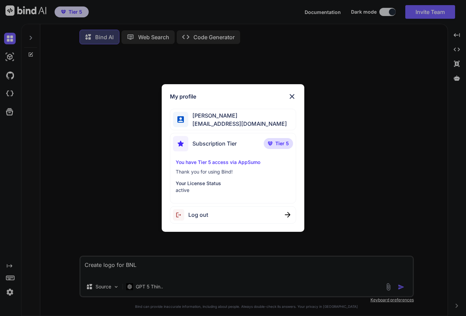
click at [13, 305] on div "My profile [PERSON_NAME] [EMAIL_ADDRESS][DOMAIN_NAME] Subscription Tier Tier 5 …" at bounding box center [233, 158] width 466 height 316
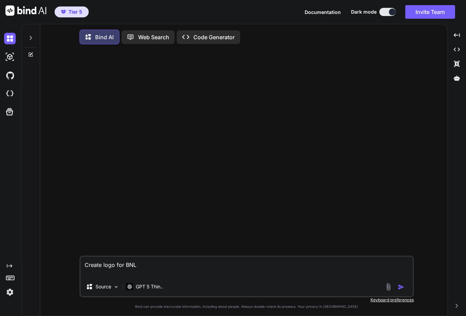
click at [64, 232] on div "Create logo for BNL Source GPT 5 Thin.. Created with Bind Always check its answ…" at bounding box center [247, 184] width 402 height 268
click at [154, 277] on textarea "Create logo for BNL" at bounding box center [247, 267] width 332 height 20
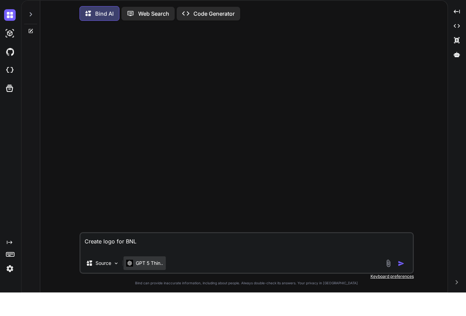
click at [143, 280] on div "GPT 5 Thin.." at bounding box center [145, 287] width 42 height 14
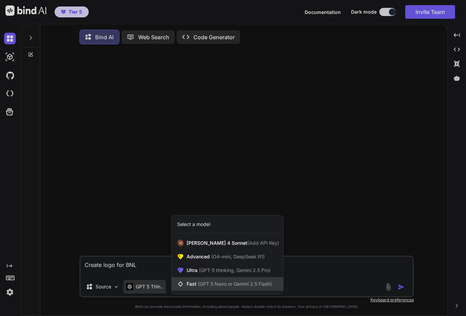
click at [187, 285] on span "Fast (GPT 5 Nano or Gemini 2.5 Flash)" at bounding box center [229, 284] width 85 height 7
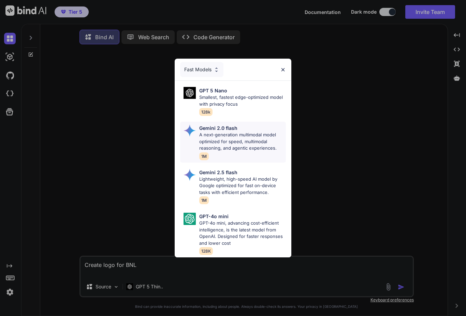
click at [189, 135] on img at bounding box center [190, 131] width 12 height 12
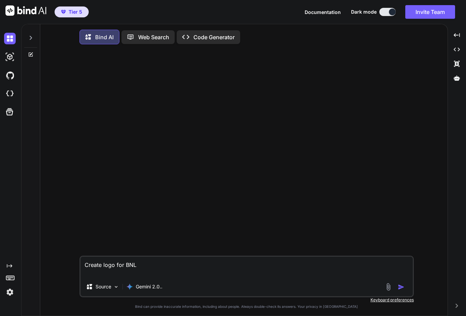
click at [402, 285] on img "button" at bounding box center [401, 287] width 7 height 7
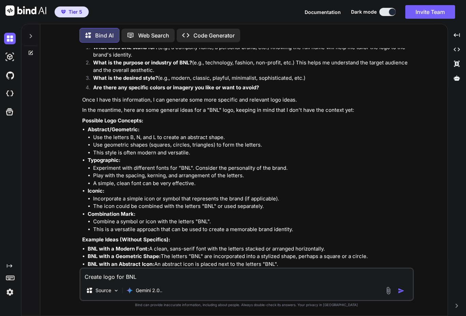
scroll to position [62, 0]
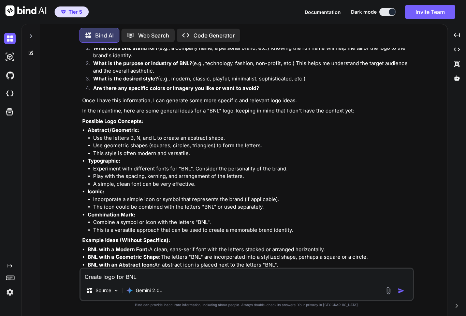
click at [94, 285] on p "Open in Editor" at bounding box center [104, 288] width 32 height 7
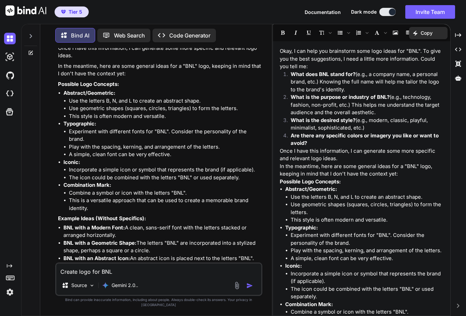
scroll to position [120, 0]
click at [73, 276] on textarea "Create logo for BNL" at bounding box center [158, 270] width 205 height 12
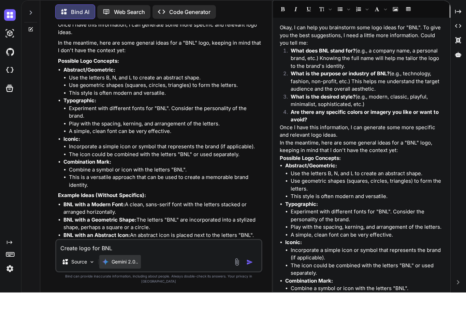
click at [114, 282] on p "Gemini 2.0.." at bounding box center [125, 285] width 27 height 7
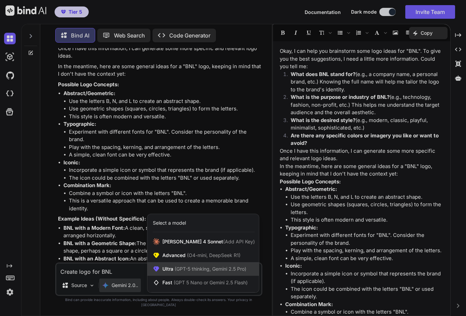
click at [163, 273] on span "Ultra (GPT-5 thinking, Gemini 2.5 Pro)" at bounding box center [204, 269] width 84 height 7
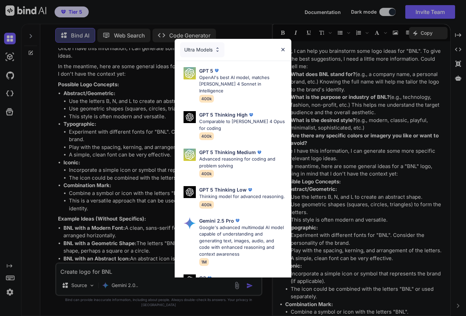
scroll to position [0, 0]
click at [194, 50] on div "Ultra Models" at bounding box center [202, 49] width 44 height 15
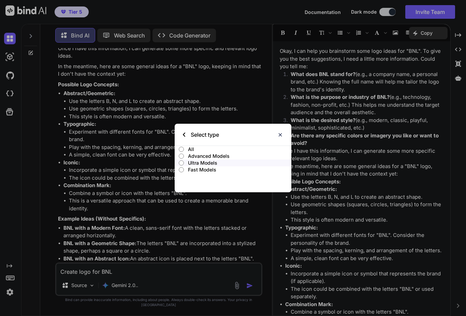
click at [179, 150] on input "All" at bounding box center [181, 149] width 5 height 5
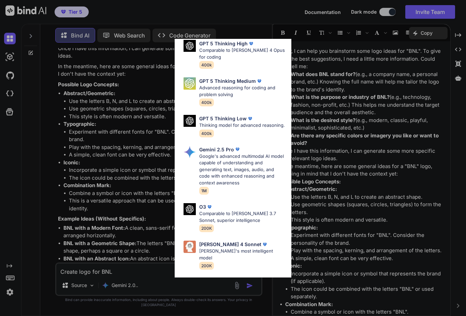
scroll to position [222, 0]
click at [196, 151] on div "Gemini 2.5 Pro Google's advanced multimodal AI model capable of understanding a…" at bounding box center [233, 170] width 106 height 54
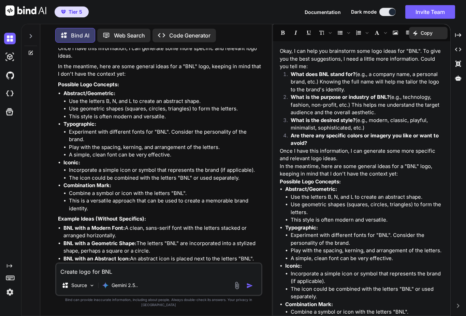
type textarea "x"
click at [69, 276] on textarea "Create logo for BNL" at bounding box center [158, 270] width 205 height 12
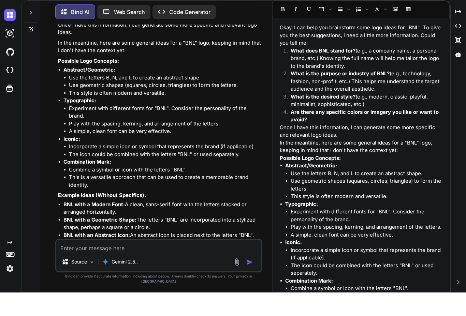
type textarea "C"
type textarea "x"
type textarea "Cr"
type textarea "x"
type textarea "Cre"
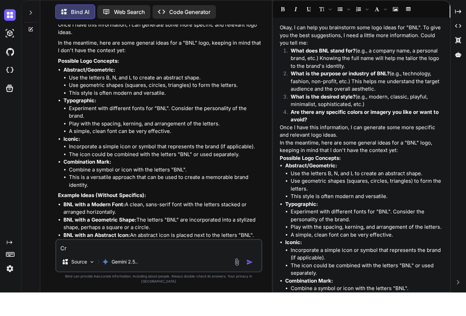
type textarea "x"
type textarea "Crea"
type textarea "x"
type textarea "Creat"
type textarea "x"
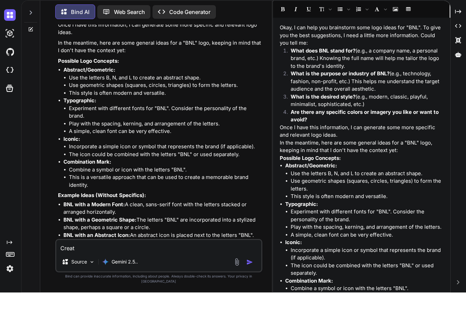
type textarea "Create"
type textarea "x"
type textarea "Create"
type textarea "x"
type textarea "Create l"
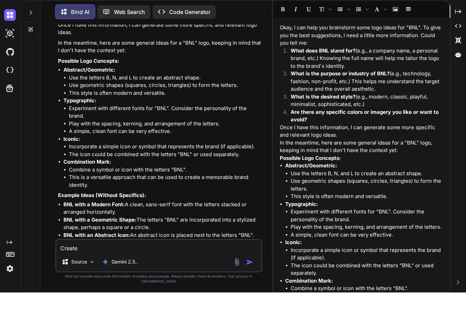
type textarea "x"
type textarea "Create lo"
type textarea "x"
type textarea "Create log"
type textarea "x"
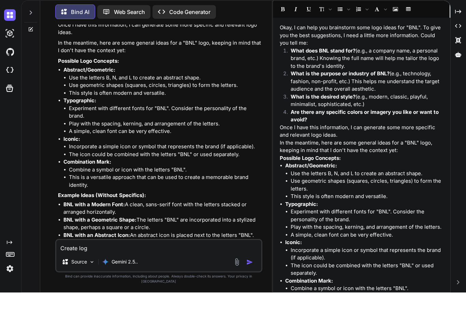
type textarea "Create logo"
type textarea "x"
type textarea "Create logo"
type textarea "x"
type textarea "Create logo f"
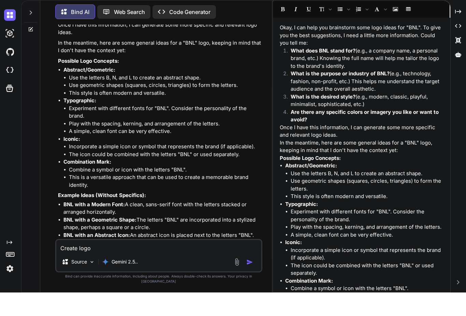
type textarea "x"
type textarea "Create logo fo"
type textarea "x"
type textarea "Create logo for"
type textarea "x"
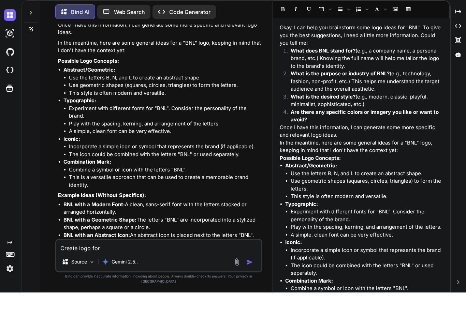
type textarea "Create logo for"
type textarea "x"
type textarea "Create logo for b"
type textarea "x"
type textarea "Create logo for bn"
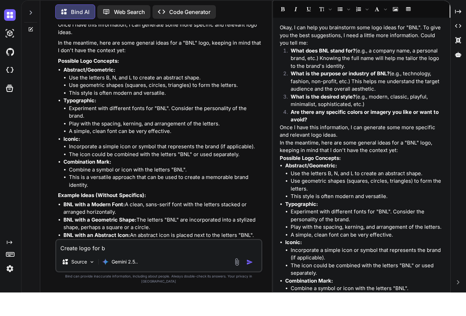
type textarea "x"
type textarea "Create logo for bnl"
type textarea "x"
type textarea "Create logo for bnl."
type textarea "x"
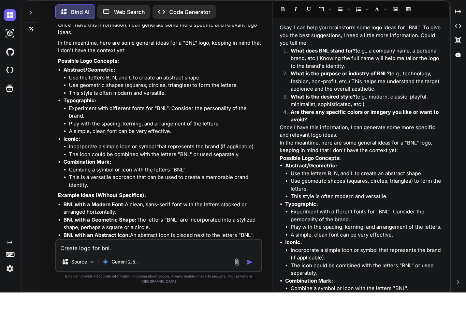
type textarea "Create logo for bnl."
type textarea "x"
type textarea "Create logo for bnl. S"
type textarea "x"
type textarea "Create logo for bnl. Si"
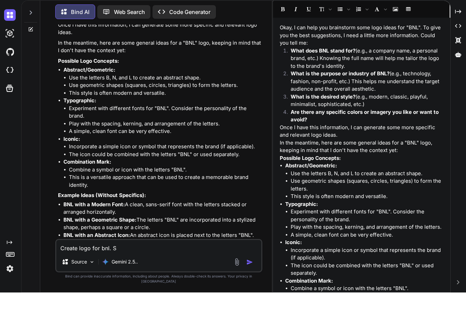
type textarea "x"
type textarea "Create logo for bnl. Sim"
type textarea "x"
type textarea "Create logo for bnl. Simp"
type textarea "x"
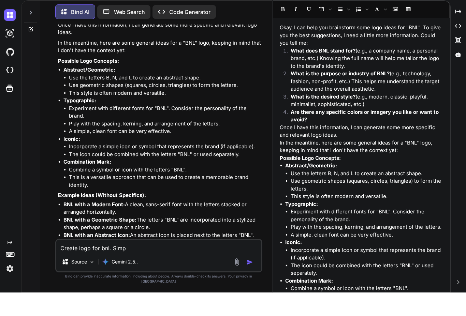
type textarea "Create logo for bnl. Simpl"
type textarea "x"
type textarea "Create logo for bnl. Simple"
type textarea "x"
type textarea "Create logo for bnl. Simple"
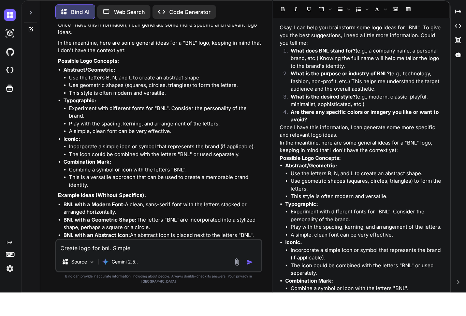
type textarea "x"
type textarea "Create logo for bnl. Simple l"
type textarea "x"
type textarea "Create logo for bnl. Simple li"
type textarea "x"
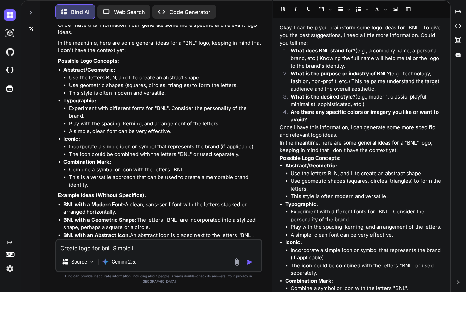
type textarea "Create logo for bnl. Simple lin"
type textarea "x"
type textarea "Create logo for bnl. Simple line"
type textarea "x"
type textarea "Create logo for bnl. Simple lines"
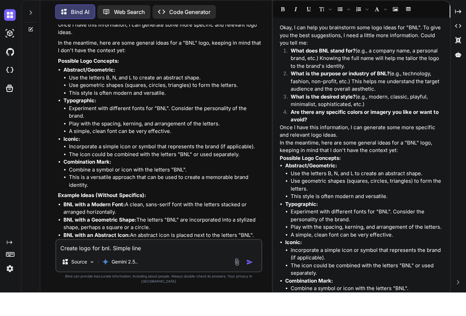
type textarea "x"
type textarea "Create logo for bnl. Simple lines,"
type textarea "x"
type textarea "Create logo for bnl. Simple lines,"
type textarea "x"
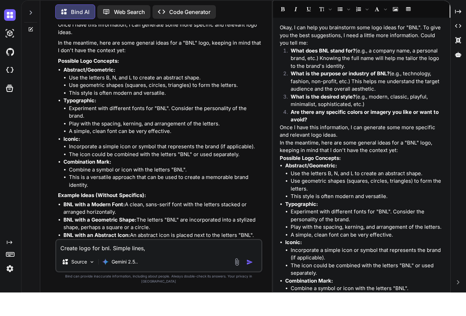
type textarea "Create logo for bnl. Simple lines, m"
type textarea "x"
type textarea "Create logo for bnl. Simple lines, mo"
type textarea "x"
type textarea "Create logo for bnl. Simple lines, mod"
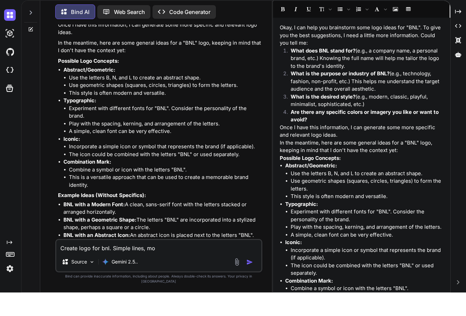
type textarea "x"
type textarea "Create logo for bnl. Simple lines, mode"
type textarea "x"
type textarea "Create logo for bnl. Simple lines, moder"
type textarea "x"
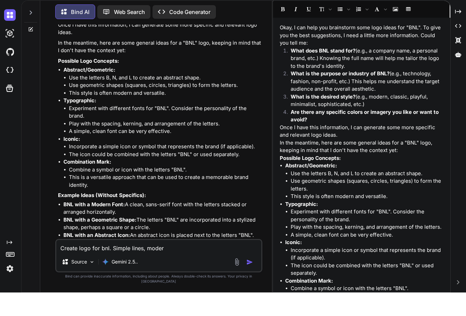
type textarea "Create logo for bnl. Simple lines, modern"
type textarea "x"
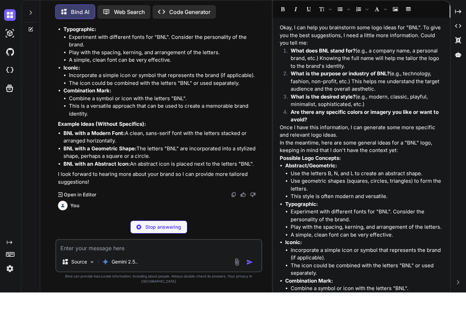
scroll to position [185, 0]
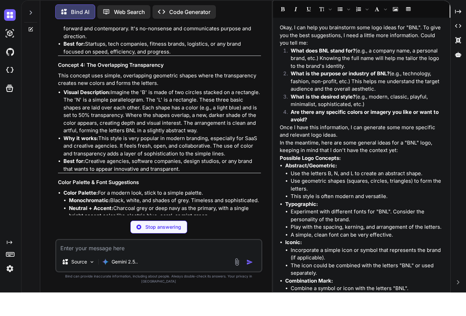
type textarea "x"
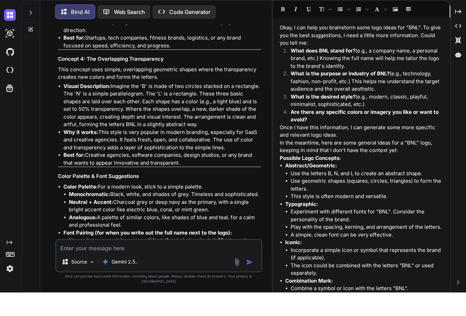
scroll to position [777, 0]
click at [73, 300] on p "Open in Editor" at bounding box center [80, 303] width 32 height 7
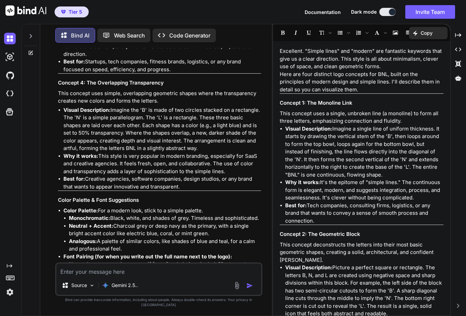
click at [66, 272] on textarea at bounding box center [158, 270] width 205 height 12
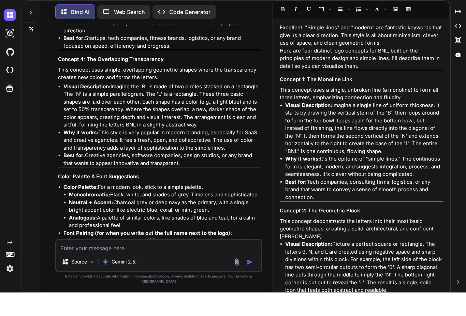
type textarea "S"
type textarea "x"
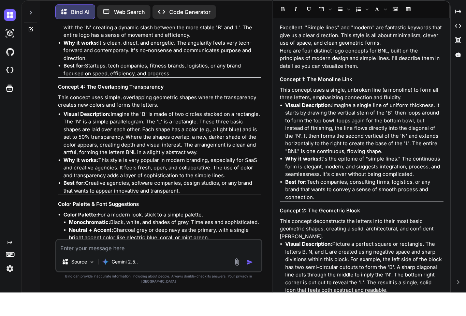
scroll to position [749, 0]
type textarea "C"
type textarea "x"
type textarea "Co"
type textarea "x"
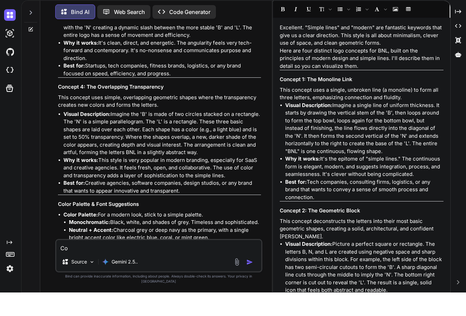
type textarea "Con"
type textarea "x"
type textarea "Conc"
type textarea "x"
type textarea "Conce"
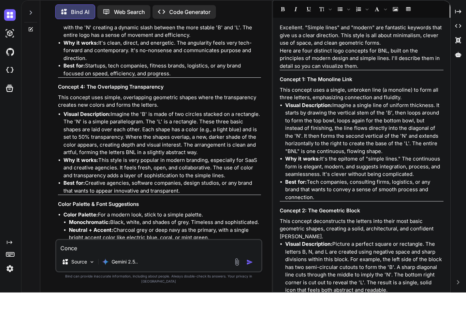
type textarea "x"
type textarea "Concep"
type textarea "x"
type textarea "Concept"
type textarea "x"
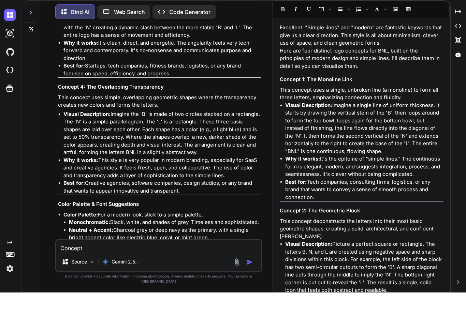
type textarea "Concept"
type textarea "x"
type textarea "Concept 4"
type textarea "x"
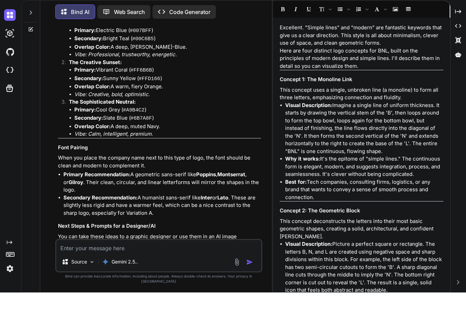
scroll to position [1556, 0]
click at [126, 282] on p "Gemini 2.5.." at bounding box center [125, 285] width 26 height 7
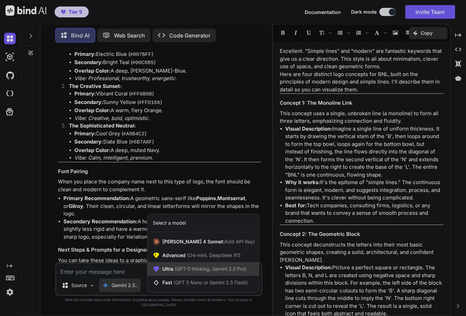
click at [163, 273] on span "Ultra (GPT-5 thinking, Gemini 2.5 Pro)" at bounding box center [204, 269] width 84 height 7
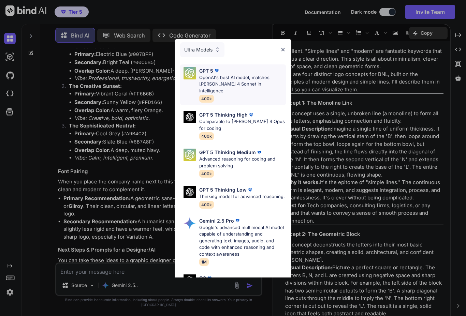
click at [195, 76] on img at bounding box center [190, 73] width 12 height 12
type textarea "x"
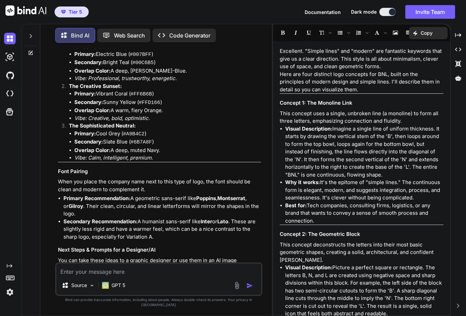
click at [73, 276] on textarea at bounding box center [158, 270] width 205 height 12
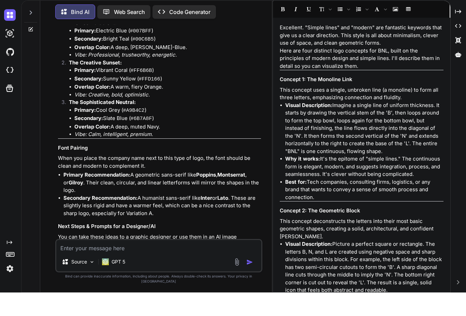
type textarea "C"
type textarea "x"
type textarea "Cr"
type textarea "x"
type textarea "Cre"
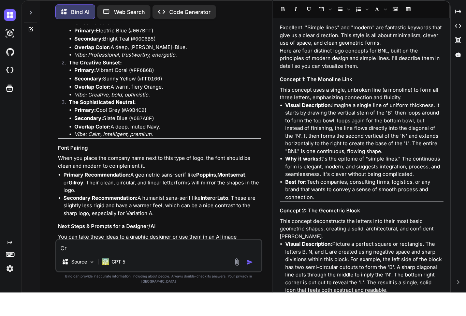
type textarea "x"
type textarea "Crea"
type textarea "x"
type textarea "Creat"
type textarea "x"
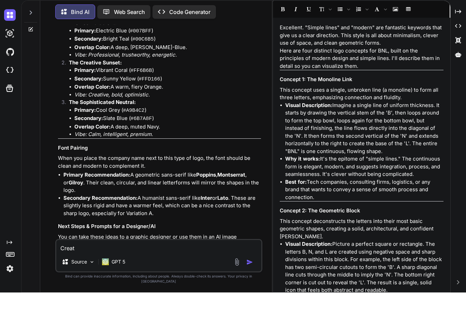
type textarea "Create"
type textarea "x"
type textarea "Create"
type textarea "x"
type textarea "Create i"
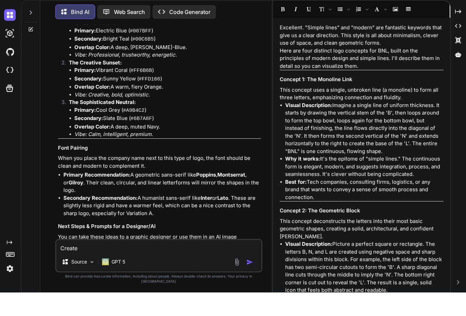
type textarea "x"
type textarea "Create it"
type textarea "x"
type textarea "Create it"
type textarea "x"
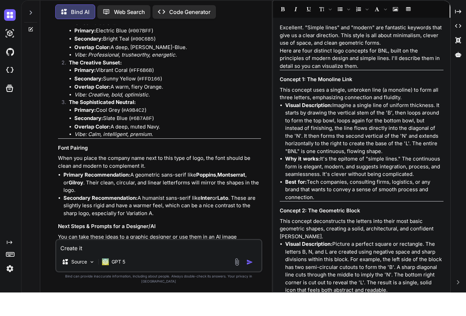
type textarea "Create it ."
type textarea "x"
type textarea "Create it"
type textarea "x"
type textarea "Create it"
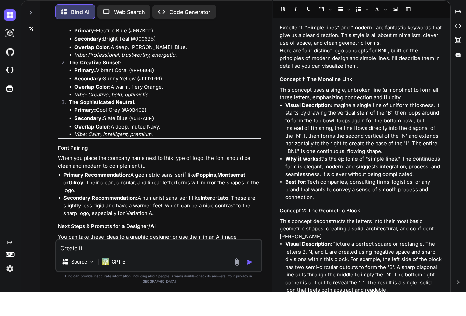
type textarea "x"
type textarea "Create it"
type textarea "x"
type textarea "Create it a"
type textarea "x"
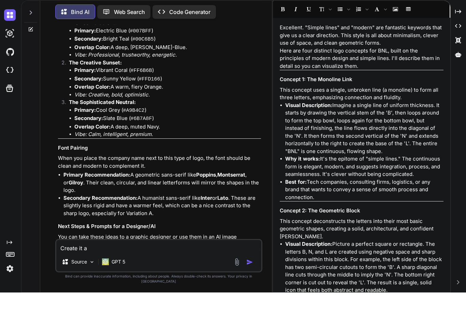
type textarea "Create it an"
type textarea "x"
type textarea "Create it an"
type textarea "x"
type textarea "Create it an i"
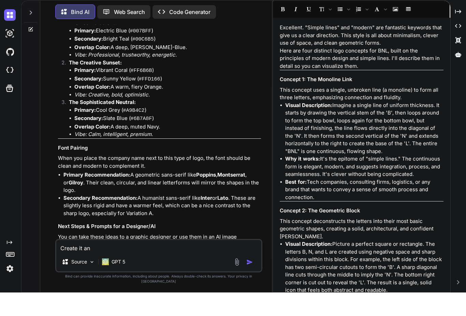
type textarea "x"
type textarea "Create it an im"
type textarea "x"
type textarea "Create it an ima"
type textarea "x"
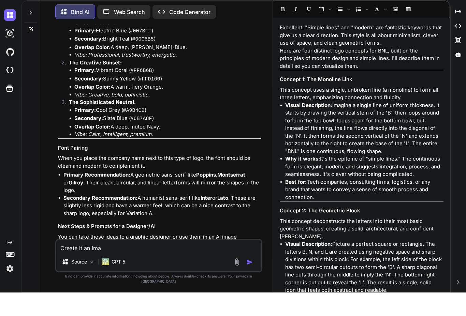
type textarea "Create it an imag"
type textarea "x"
type textarea "Create it an image"
type textarea "x"
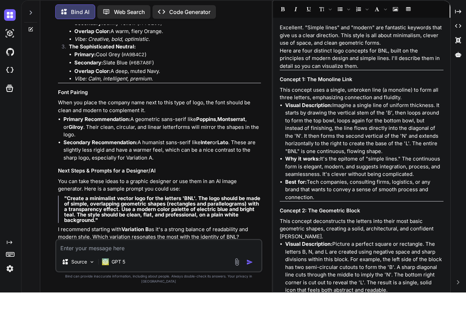
scroll to position [1627, 0]
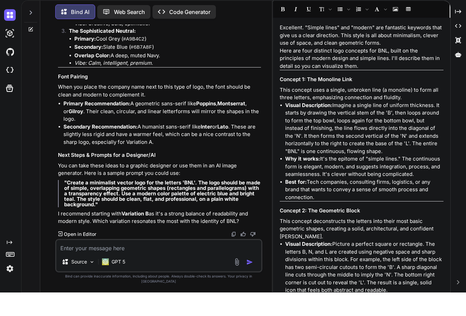
type textarea "x"
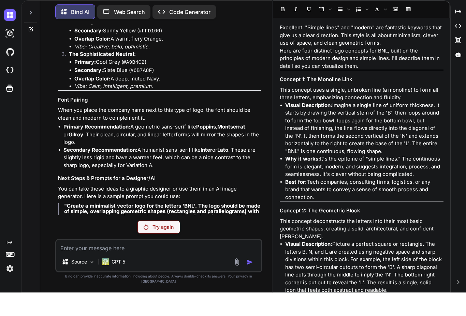
scroll to position [1603, 0]
